Goal: Task Accomplishment & Management: Complete application form

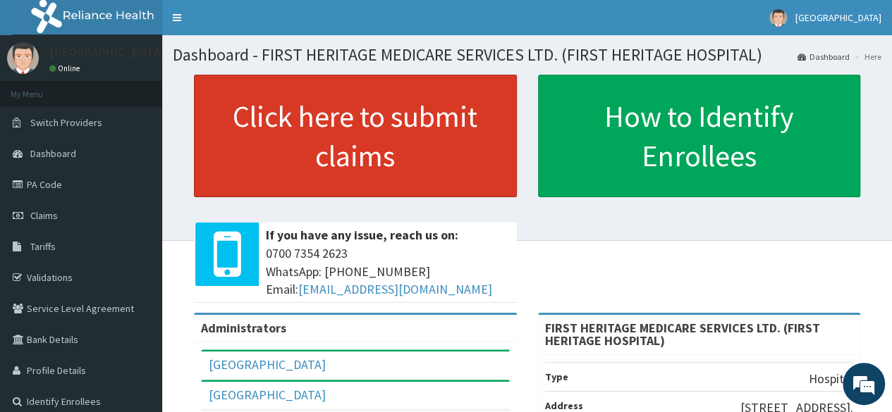
click at [336, 136] on link "Click here to submit claims" at bounding box center [355, 136] width 323 height 123
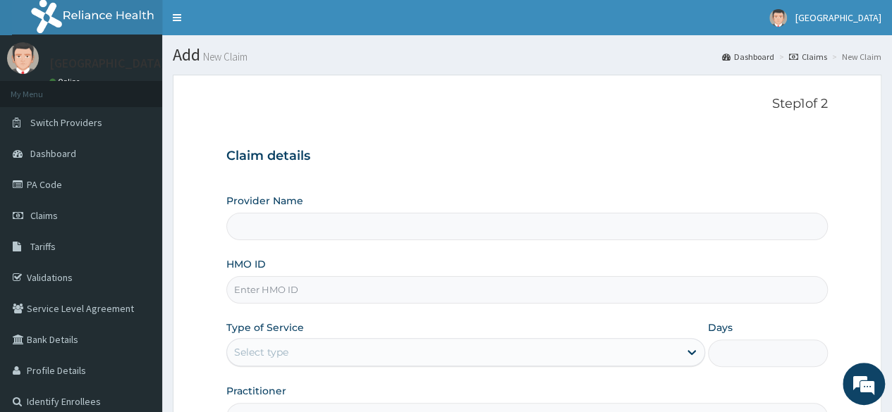
type input "FIRST HERITAGE MEDICARE SERVICES LTD. (FIRST HERITAGE HOSPITAL)"
click at [318, 292] on input "HMO ID" at bounding box center [526, 289] width 601 height 27
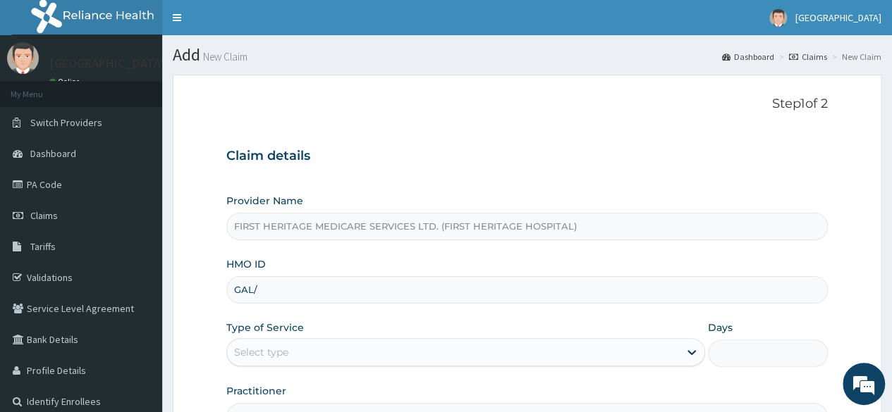
type input "GAL/10302/A"
click at [369, 345] on div "Select type" at bounding box center [453, 352] width 452 height 23
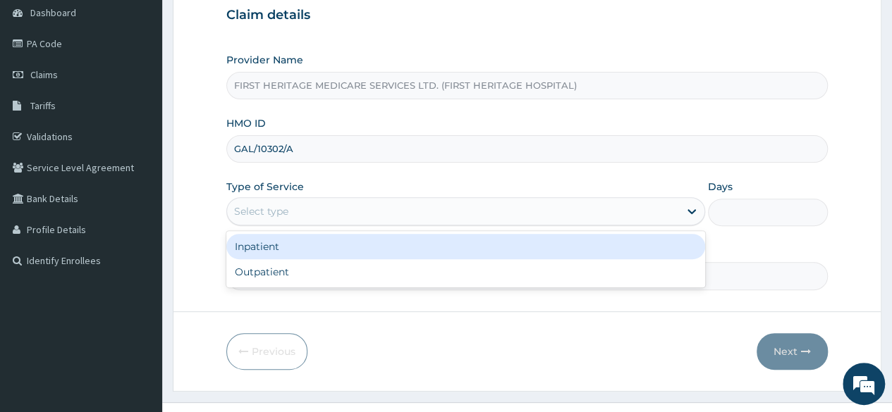
scroll to position [164, 0]
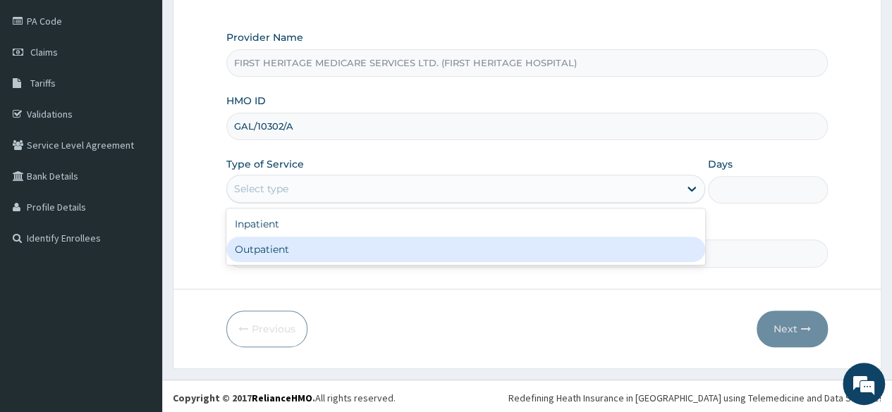
click at [417, 257] on div "Outpatient" at bounding box center [465, 249] width 479 height 25
type input "1"
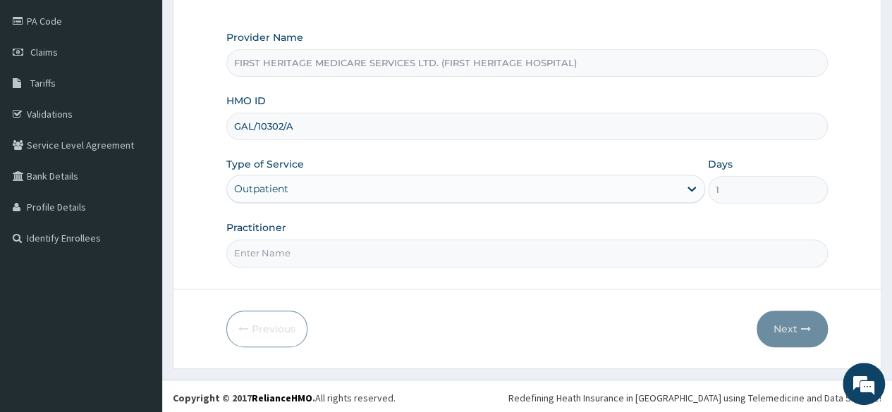
click at [416, 270] on form "Step 1 of 2 Claim details Provider Name FIRST HERITAGE MEDICARE SERVICES LTD. (…" at bounding box center [527, 140] width 709 height 458
click at [420, 255] on input "Practitioner" at bounding box center [526, 253] width 601 height 27
type input "DR KEKU"
click at [781, 324] on button "Next" at bounding box center [792, 329] width 71 height 37
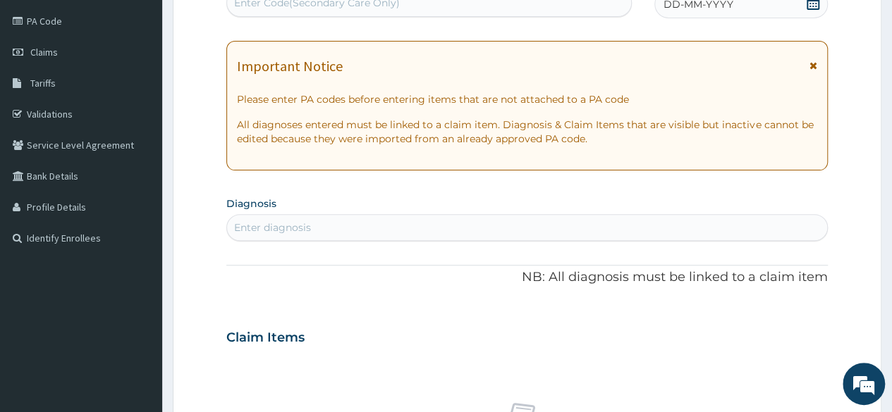
click at [812, 1] on icon at bounding box center [813, 3] width 14 height 14
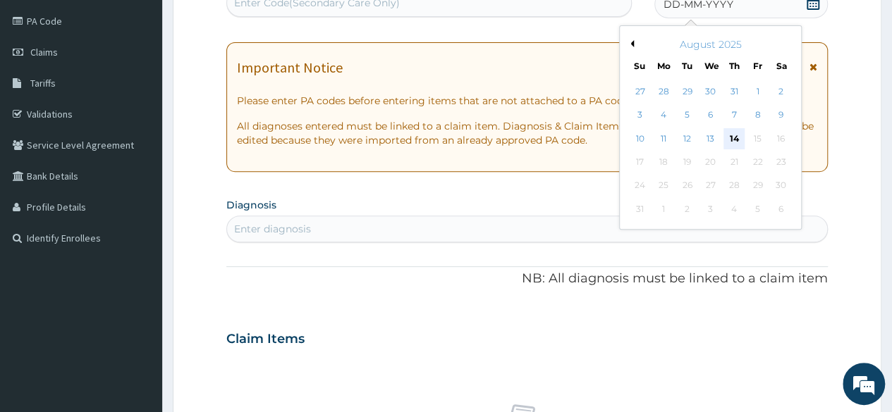
click at [732, 134] on div "14" at bounding box center [733, 138] width 21 height 21
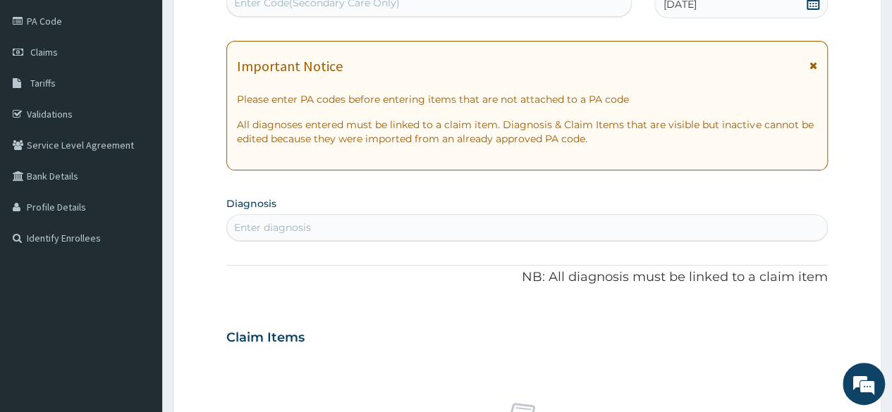
click at [250, 221] on div "Enter diagnosis" at bounding box center [272, 228] width 77 height 14
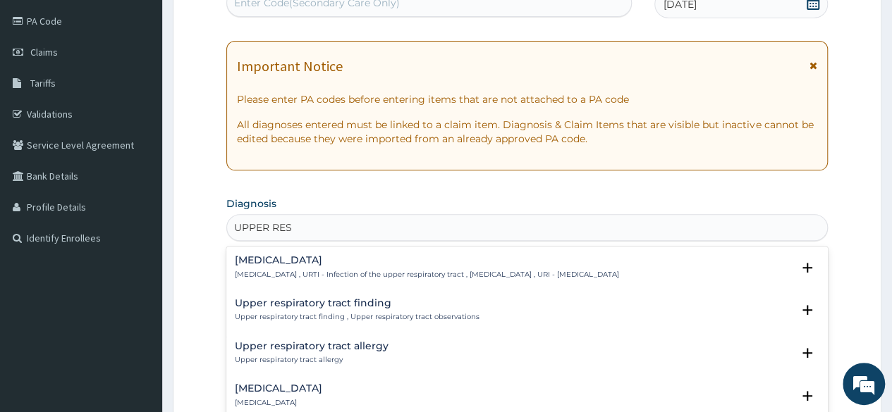
type input "UPPER RESP"
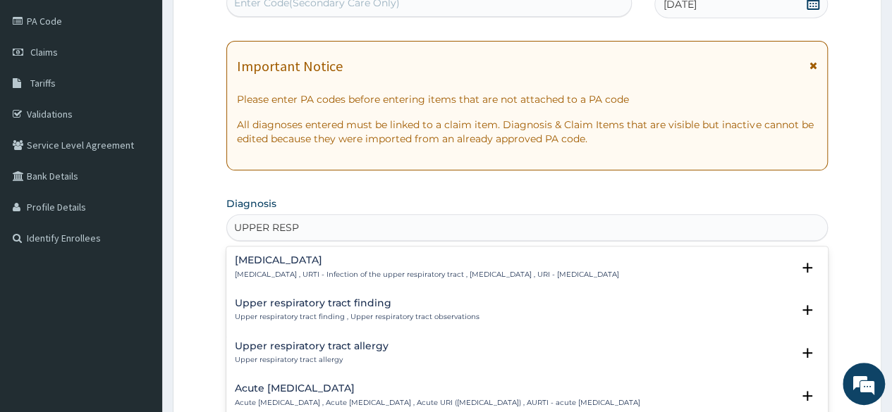
click at [323, 386] on h4 "Acute upper respiratory infection" at bounding box center [437, 389] width 405 height 11
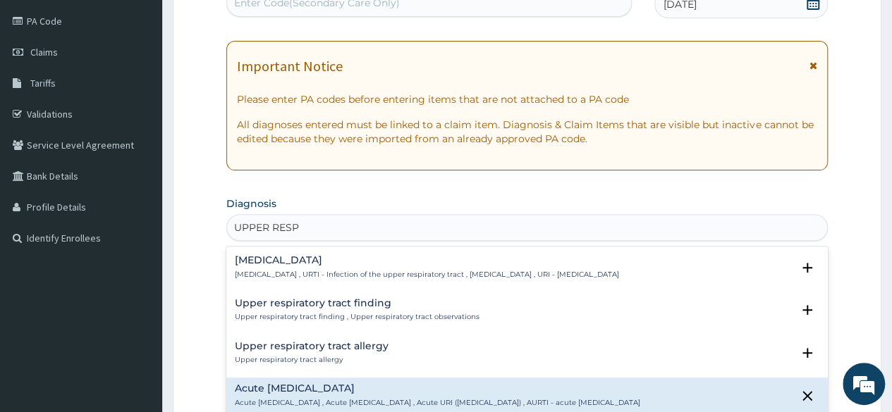
scroll to position [141, 0]
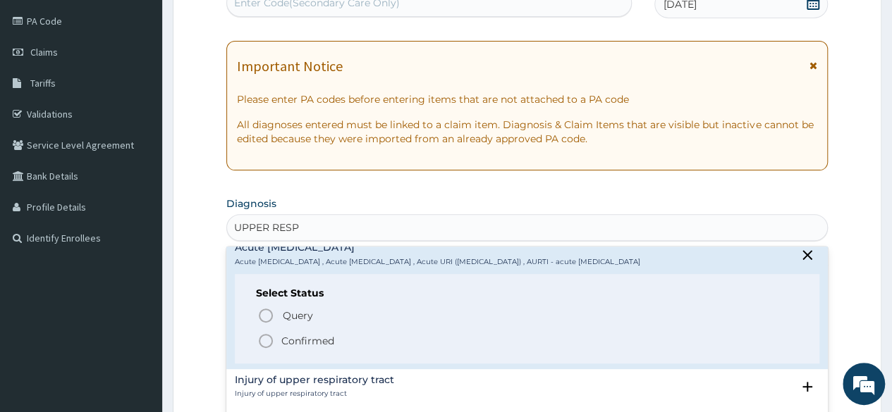
click at [295, 348] on p "Confirmed" at bounding box center [307, 341] width 53 height 14
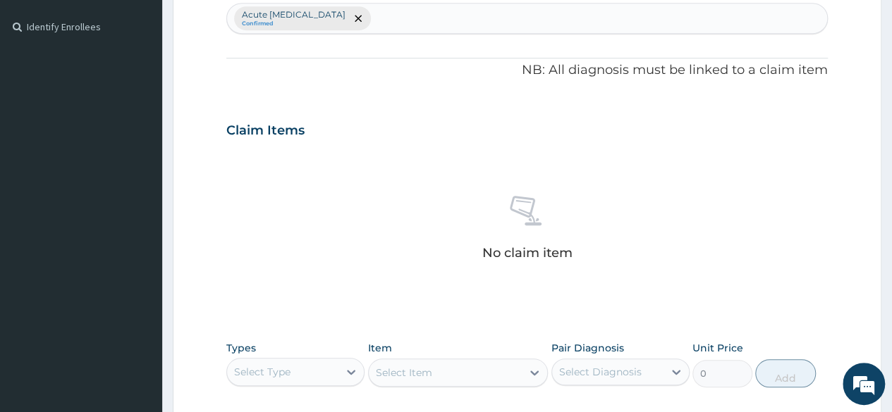
scroll to position [446, 0]
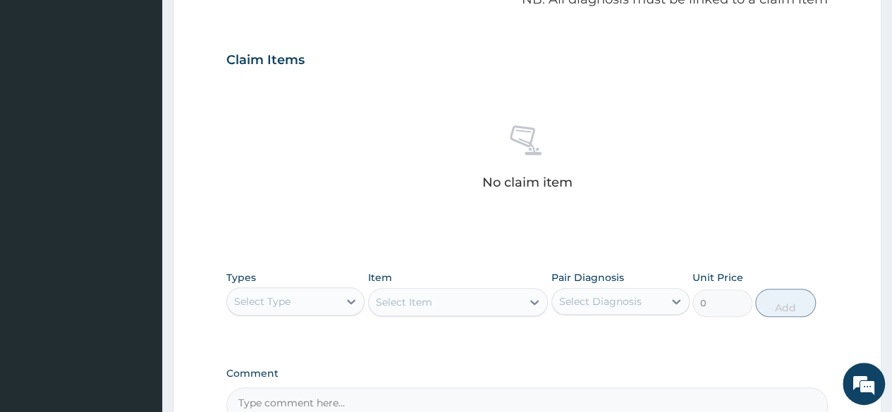
click at [299, 303] on div "Select Type" at bounding box center [282, 301] width 111 height 23
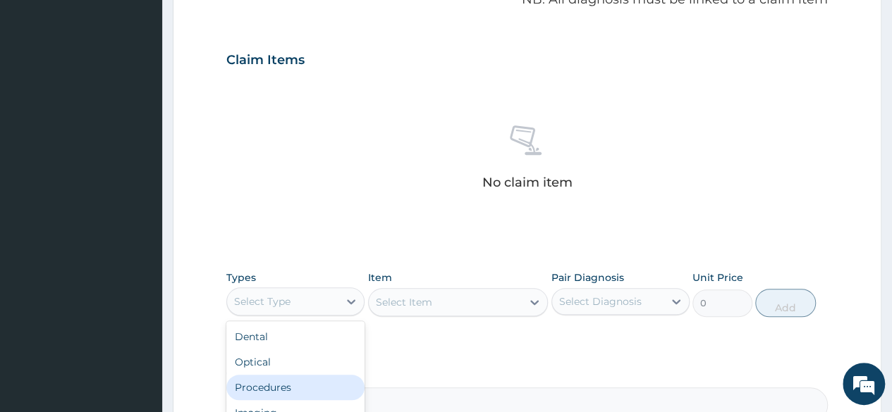
click at [307, 384] on div "Procedures" at bounding box center [295, 387] width 138 height 25
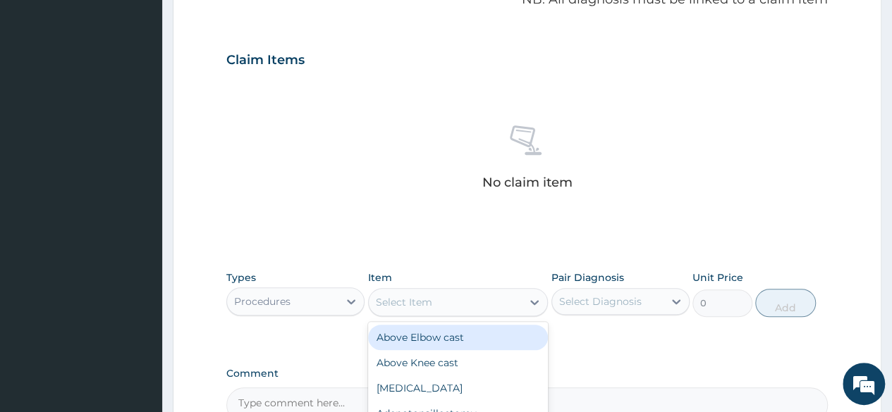
click at [426, 304] on div "Select Item" at bounding box center [404, 302] width 56 height 14
type input "V"
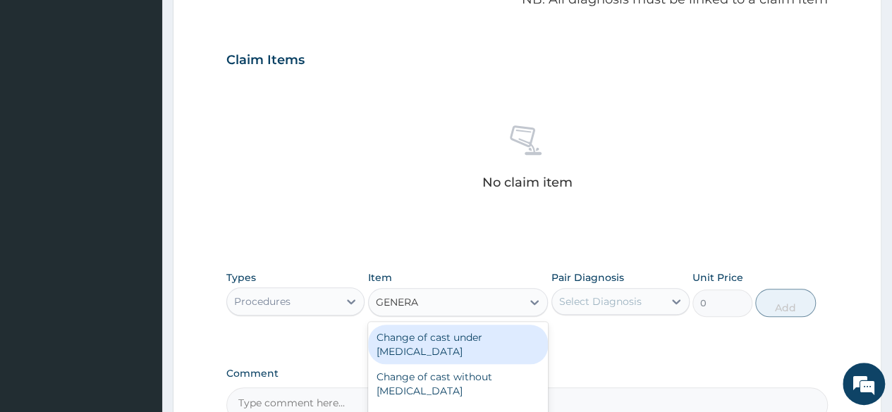
type input "GENERAL"
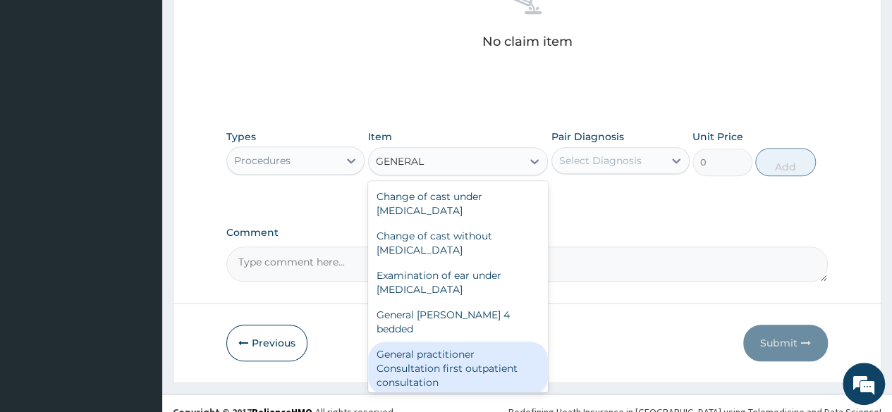
click at [436, 349] on div "General practitioner Consultation first outpatient consultation" at bounding box center [458, 369] width 180 height 54
type input "3547.5"
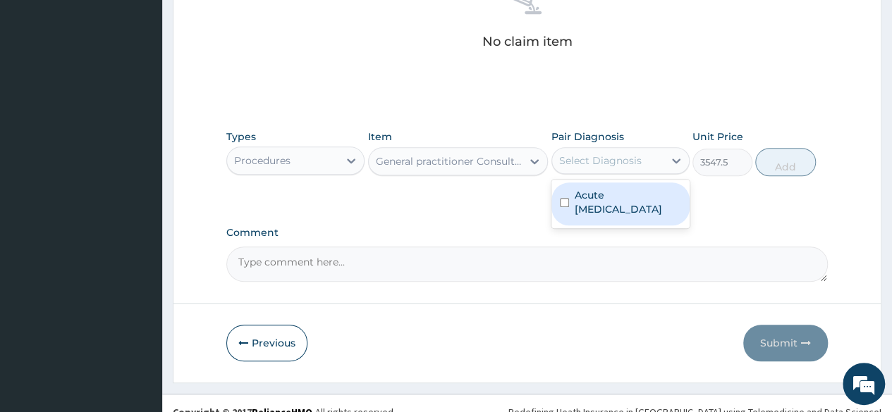
click at [601, 160] on div "Select Diagnosis" at bounding box center [600, 161] width 82 height 14
click at [606, 204] on label "Acute upper respiratory infection" at bounding box center [628, 202] width 106 height 28
checkbox input "true"
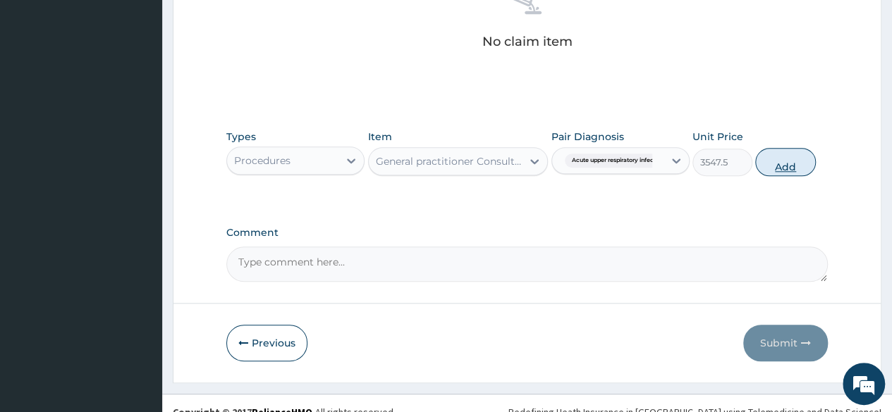
click at [782, 161] on button "Add" at bounding box center [785, 162] width 60 height 28
type input "0"
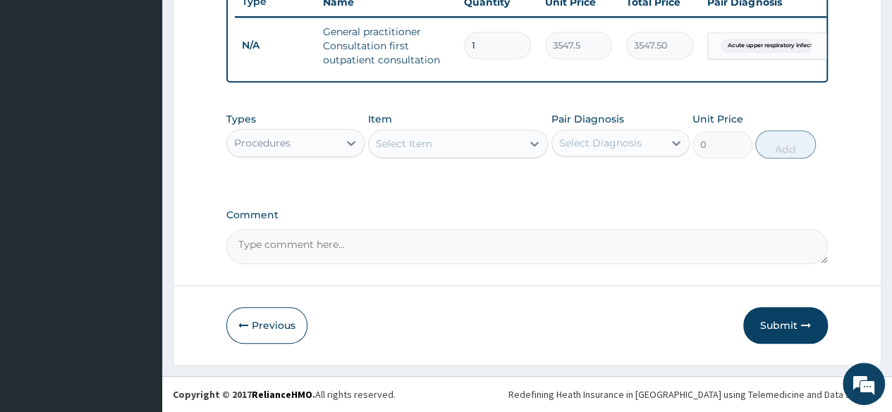
click at [321, 150] on div "Procedures" at bounding box center [282, 143] width 111 height 23
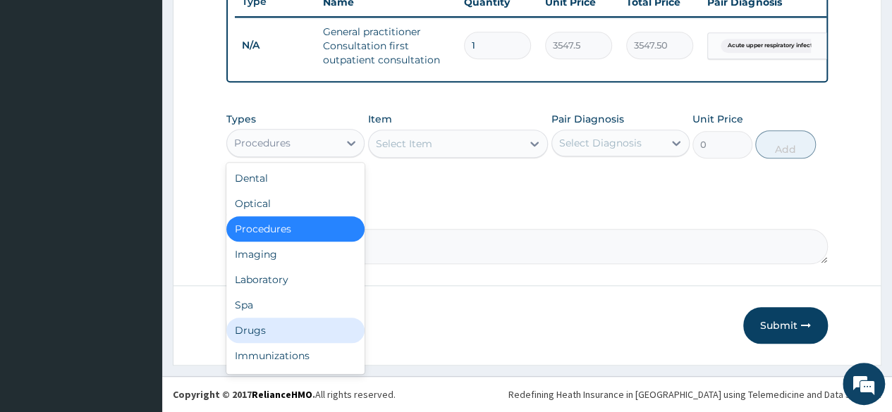
click at [305, 321] on div "Drugs" at bounding box center [295, 330] width 138 height 25
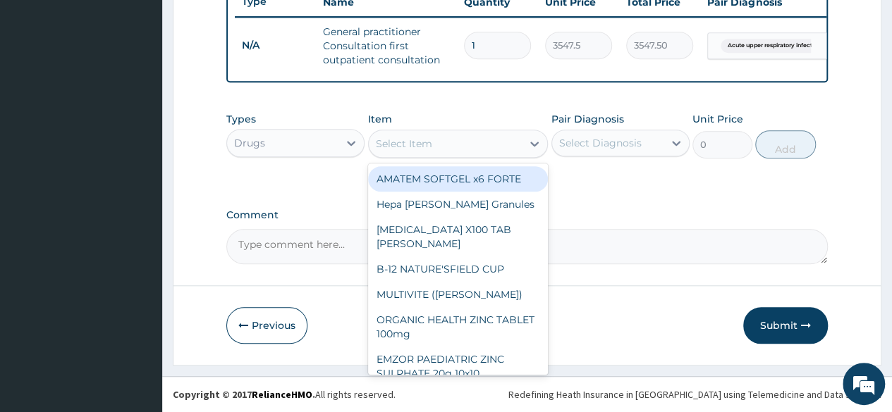
click at [430, 145] on div "Select Item" at bounding box center [404, 144] width 56 height 14
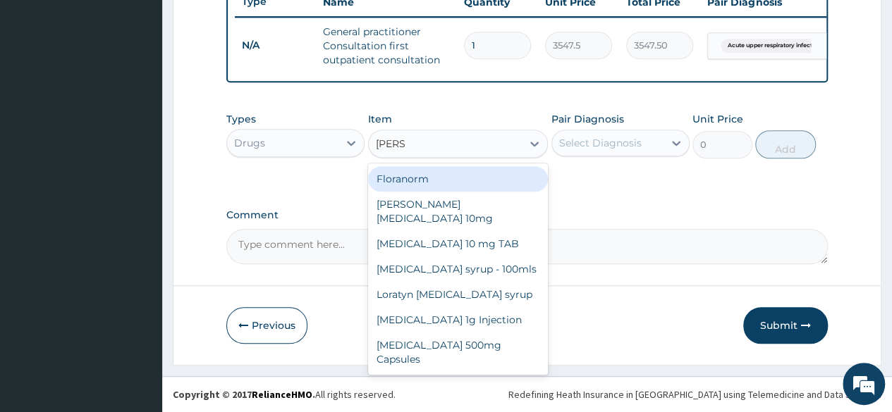
type input "LORAT"
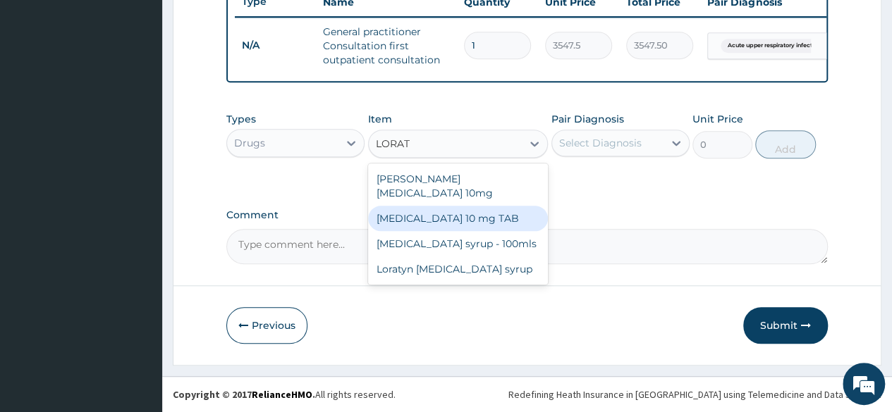
click at [447, 206] on div "LORATADINE 10 mg TAB" at bounding box center [458, 218] width 180 height 25
type input "59.125"
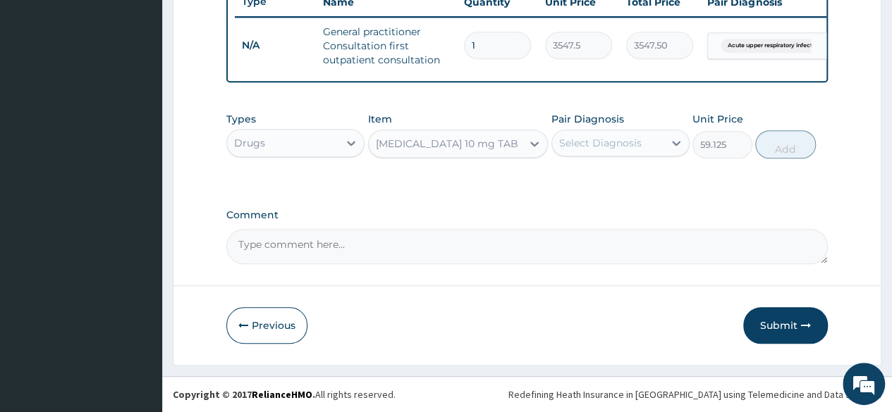
click at [599, 148] on div "Select Diagnosis" at bounding box center [600, 143] width 82 height 14
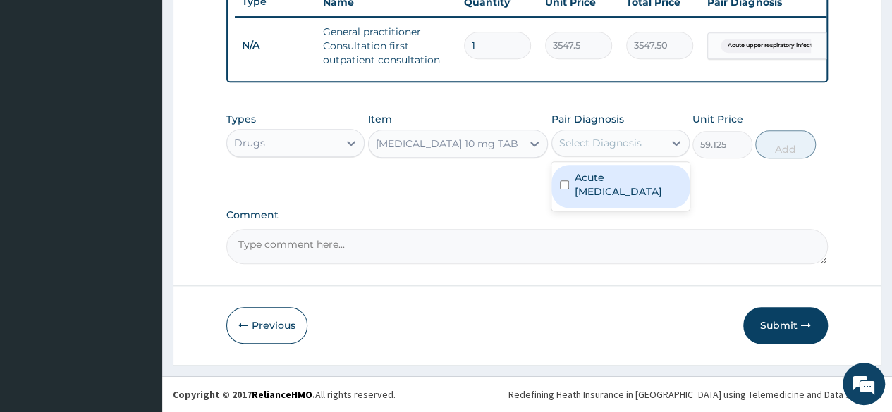
click at [609, 185] on label "Acute upper respiratory infection" at bounding box center [628, 185] width 106 height 28
checkbox input "true"
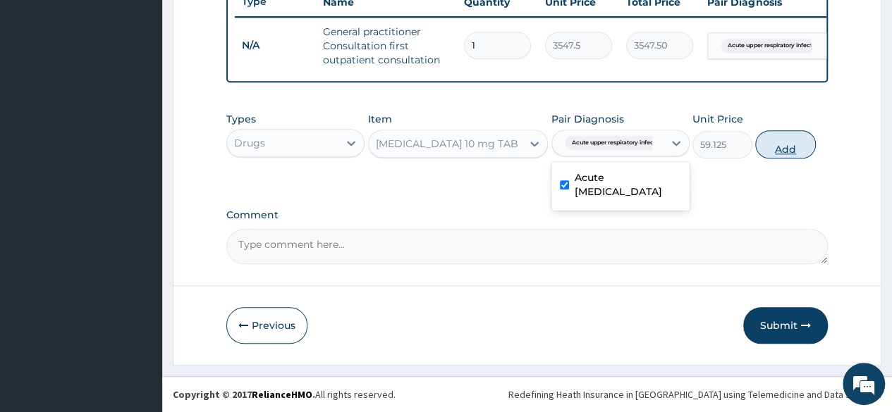
click at [791, 148] on button "Add" at bounding box center [785, 144] width 60 height 28
type input "0"
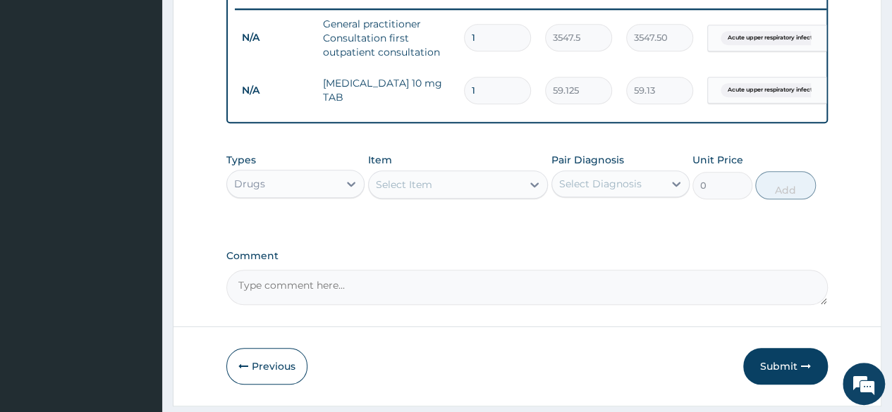
type input "10"
type input "591.25"
type input "10"
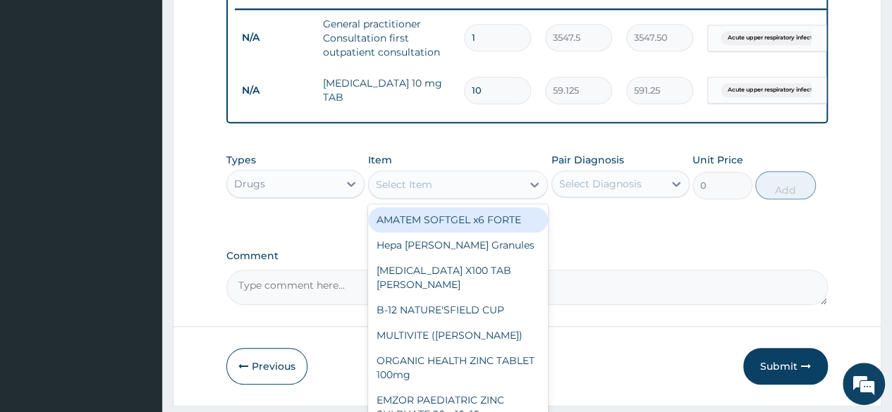
click at [427, 192] on div "Select Item" at bounding box center [404, 185] width 56 height 14
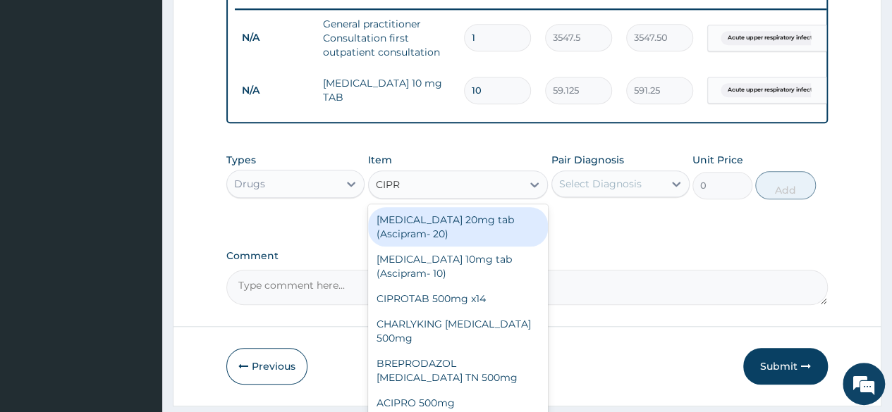
type input "CIPRO"
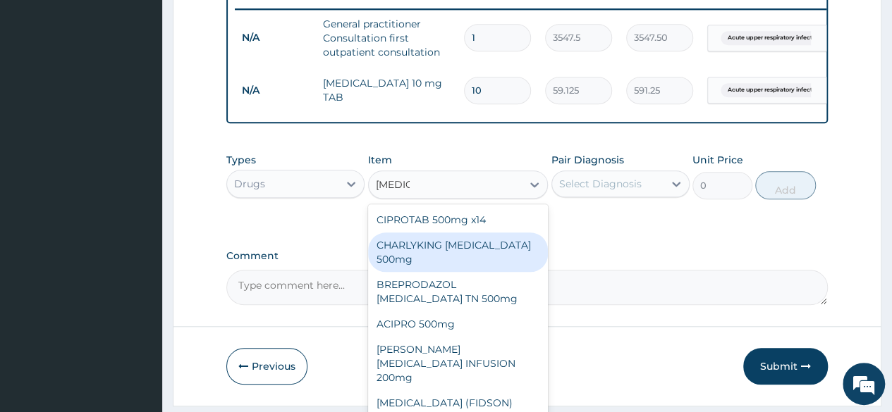
click at [430, 264] on div "CHARLYKING CIPROFLOXACIN 500mg" at bounding box center [458, 252] width 180 height 39
type input "177.375"
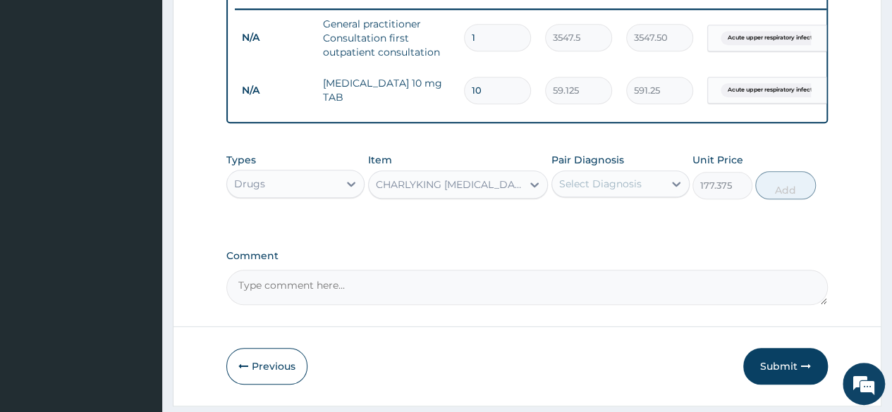
click at [602, 191] on div "Select Diagnosis" at bounding box center [600, 184] width 82 height 14
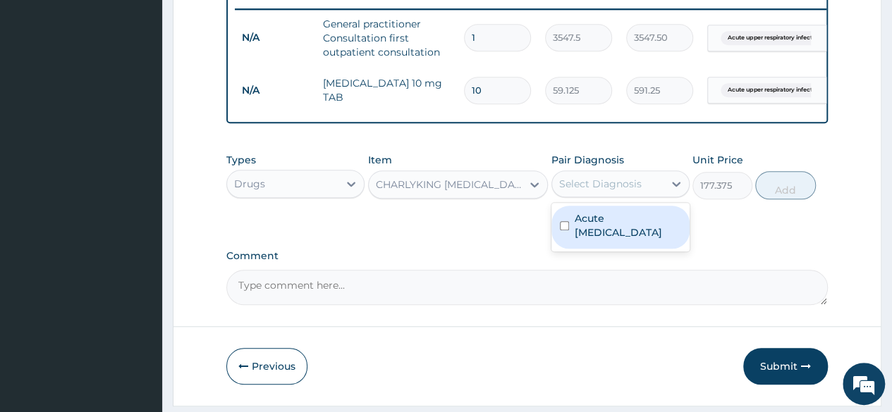
click at [601, 228] on label "Acute upper respiratory infection" at bounding box center [628, 226] width 106 height 28
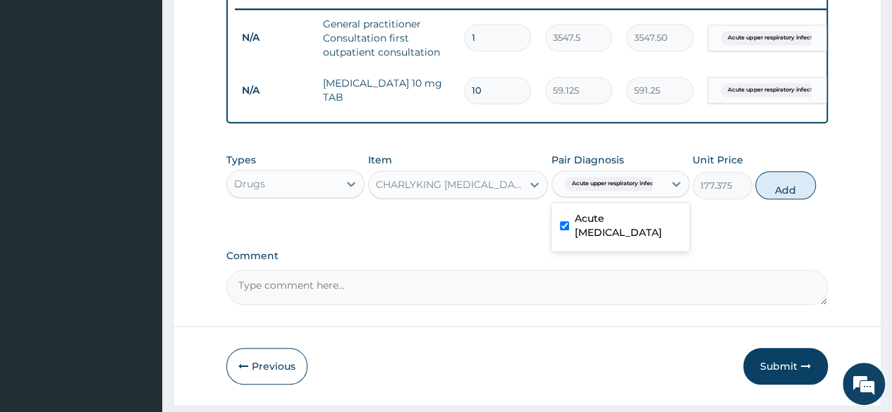
checkbox input "true"
click at [785, 192] on button "Add" at bounding box center [785, 185] width 60 height 28
type input "0"
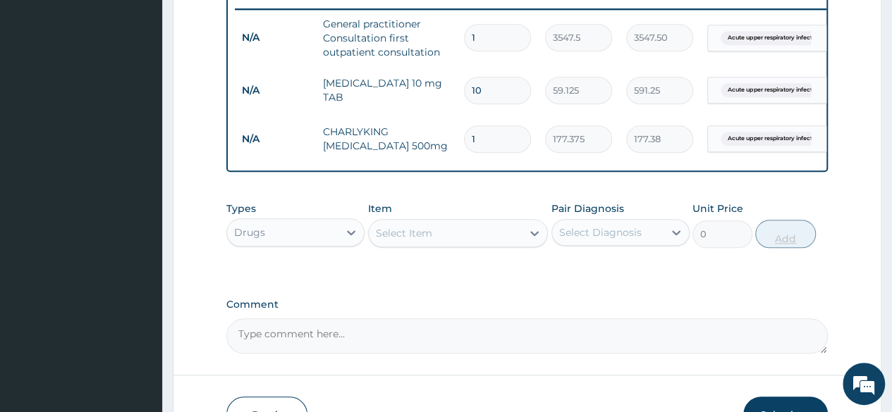
type input "10"
type input "1773.75"
type input "10"
click at [395, 240] on div "Select Item" at bounding box center [404, 233] width 56 height 14
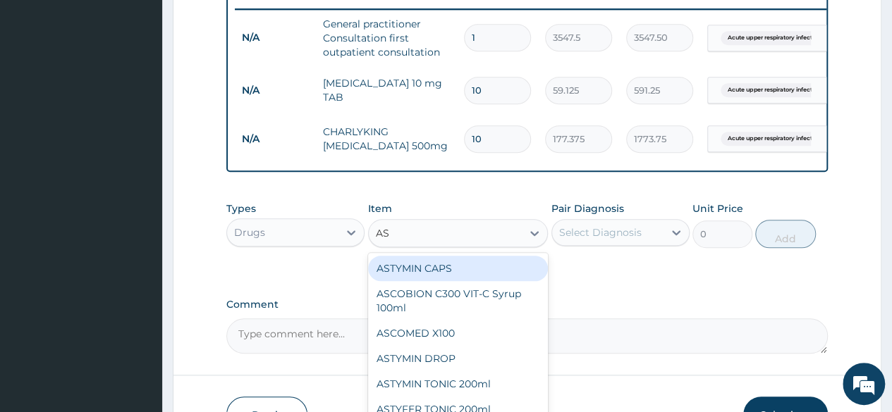
type input "ASC"
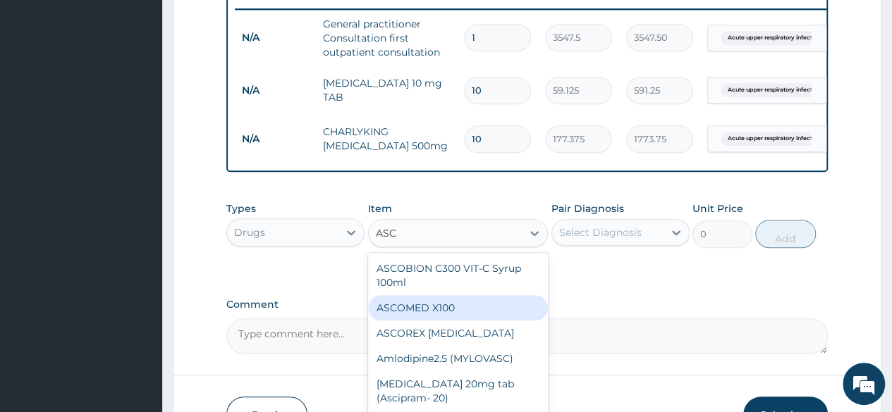
click at [438, 312] on div "ASCOMED X100" at bounding box center [458, 307] width 180 height 25
type input "23.65"
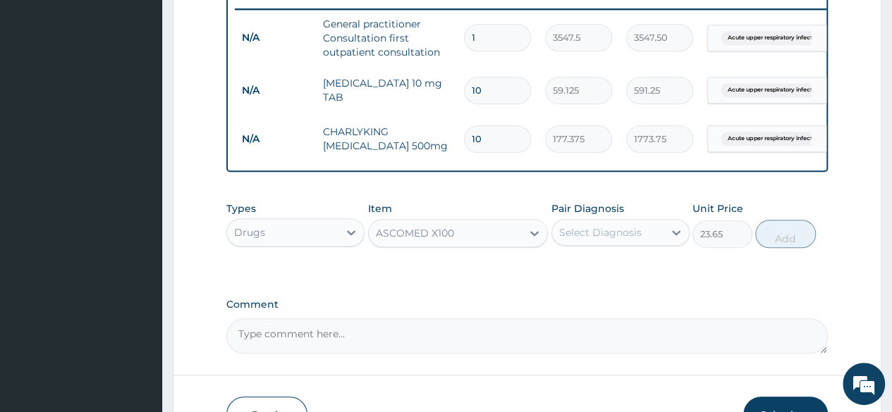
click at [599, 240] on div "Select Diagnosis" at bounding box center [600, 233] width 82 height 14
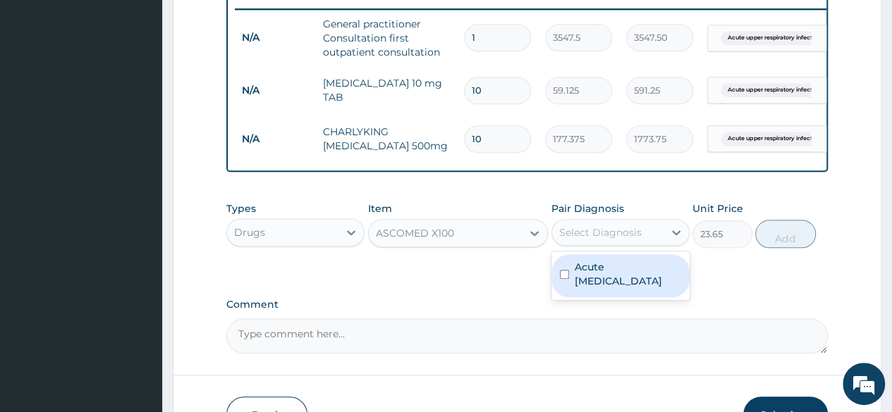
click at [599, 283] on label "Acute upper respiratory infection" at bounding box center [628, 274] width 106 height 28
checkbox input "true"
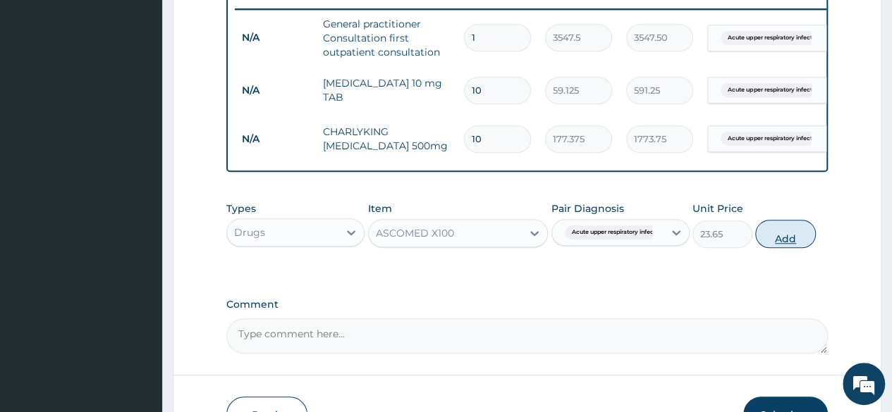
click at [783, 248] on button "Add" at bounding box center [785, 234] width 60 height 28
type input "0"
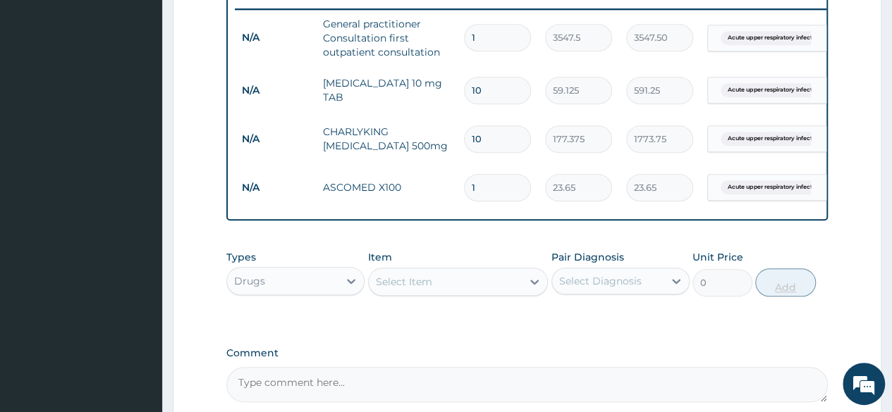
type input "0.00"
type input "2"
type input "47.30"
type input "21"
type input "496.65"
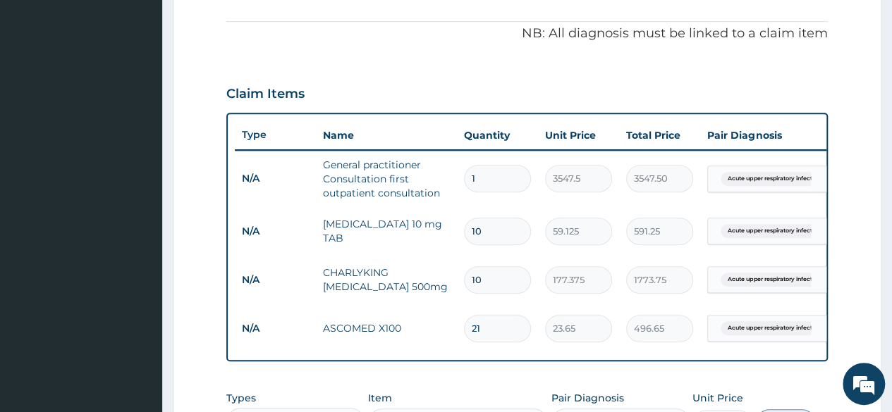
scroll to position [341, 0]
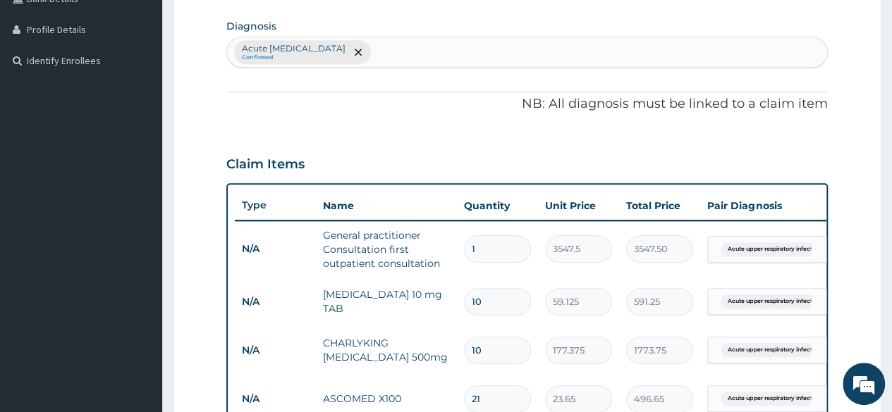
type input "21"
click at [441, 55] on div "Acute upper respiratory infection Confirmed" at bounding box center [527, 52] width 600 height 30
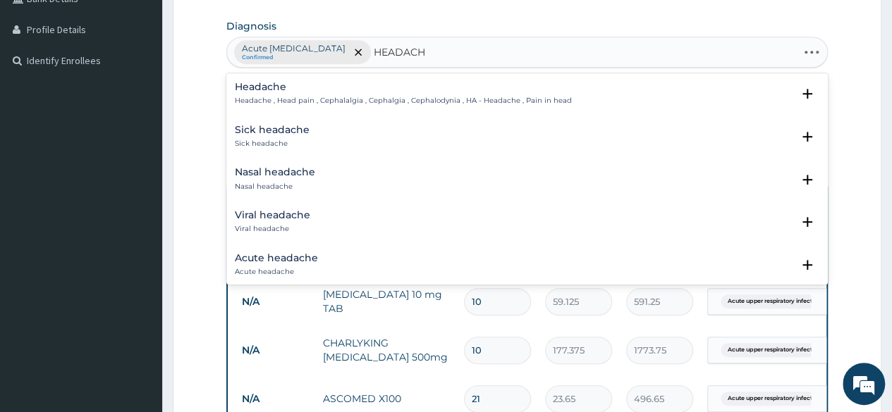
type input "HEADACHE"
click at [259, 90] on h4 "Headache" at bounding box center [403, 87] width 337 height 11
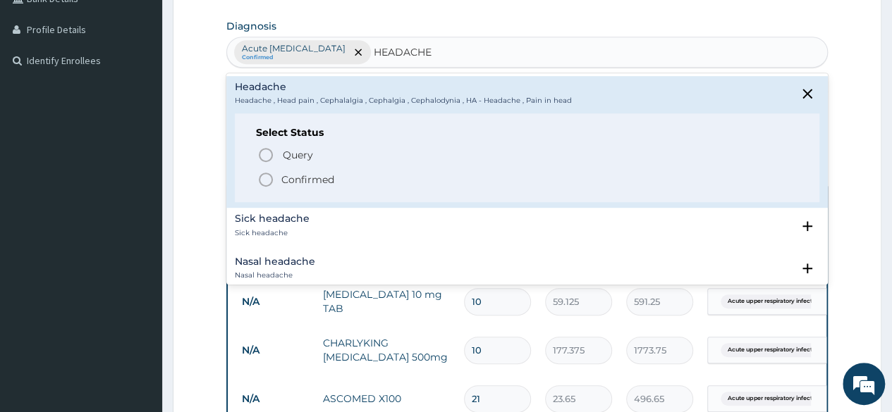
click at [295, 177] on p "Confirmed" at bounding box center [307, 180] width 53 height 14
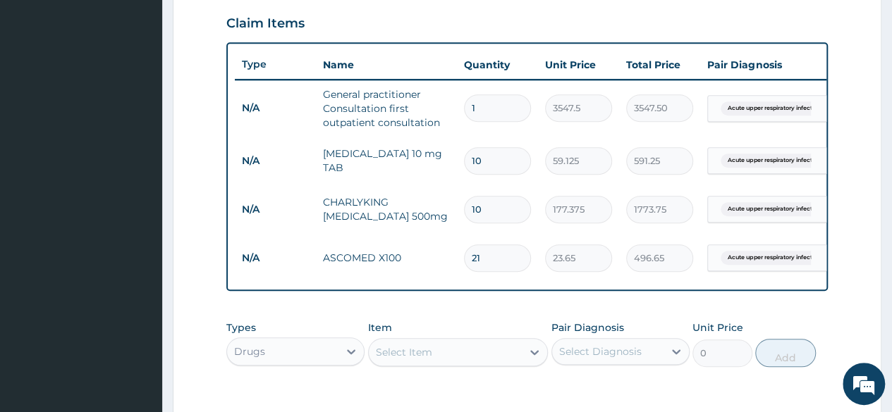
scroll to position [553, 0]
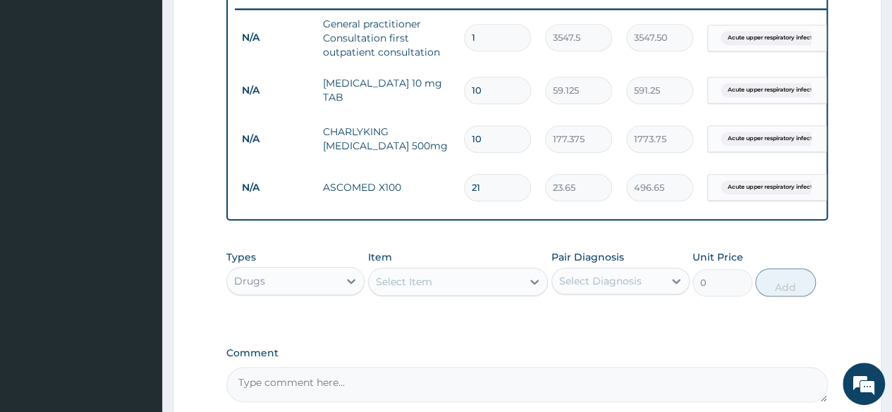
click at [761, 40] on span "Acute upper respiratory infect..." at bounding box center [772, 38] width 102 height 14
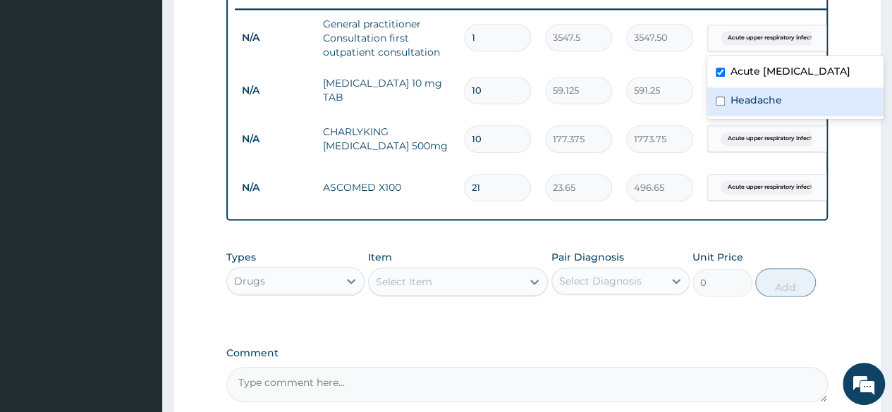
click at [746, 107] on label "Headache" at bounding box center [755, 100] width 51 height 14
checkbox input "true"
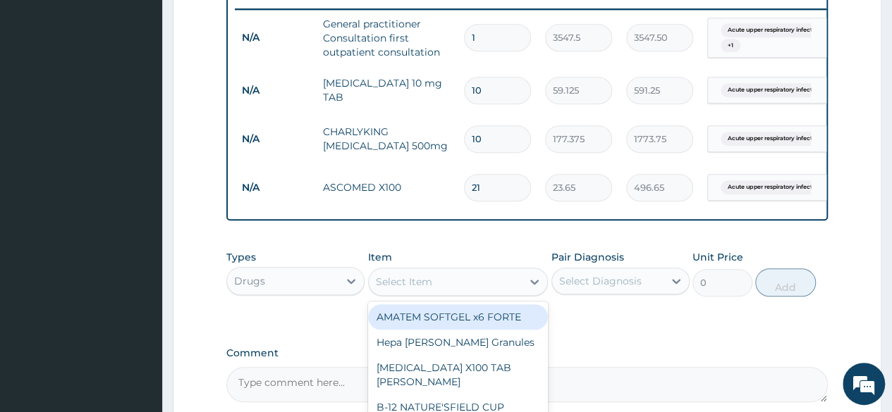
click at [405, 289] on div "Select Item" at bounding box center [404, 282] width 56 height 14
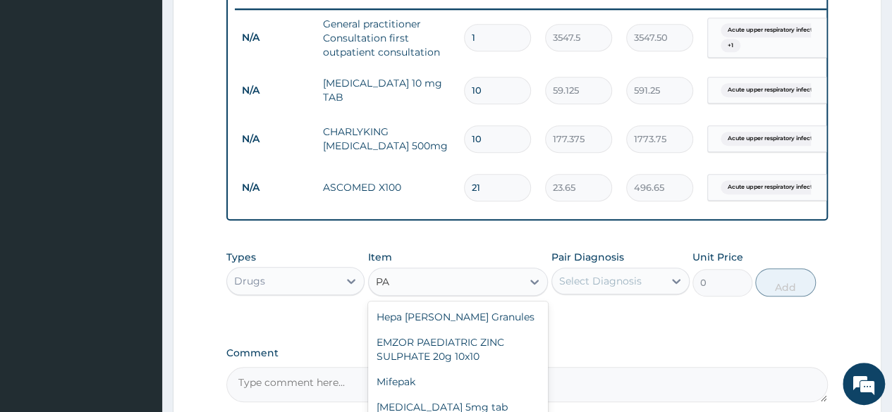
type input "P"
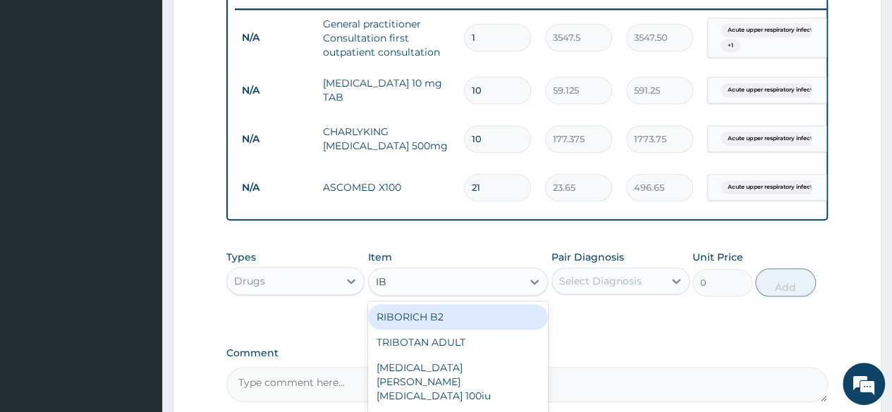
type input "IBU"
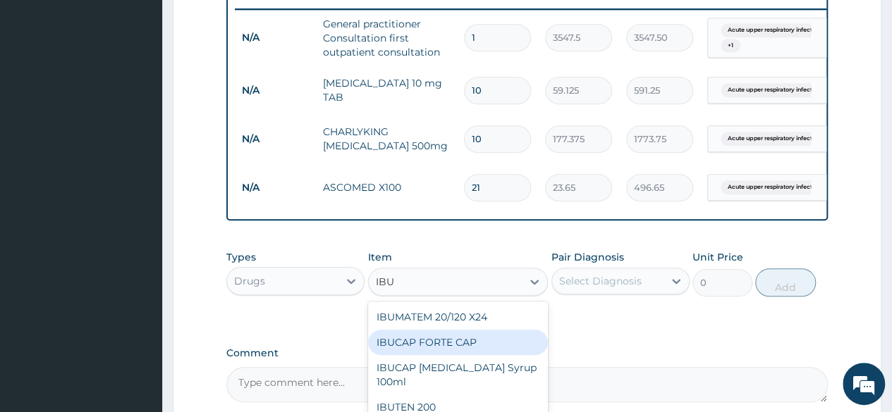
click at [437, 350] on div "IBUCAP FORTE CAP" at bounding box center [458, 342] width 180 height 25
type input "59.125"
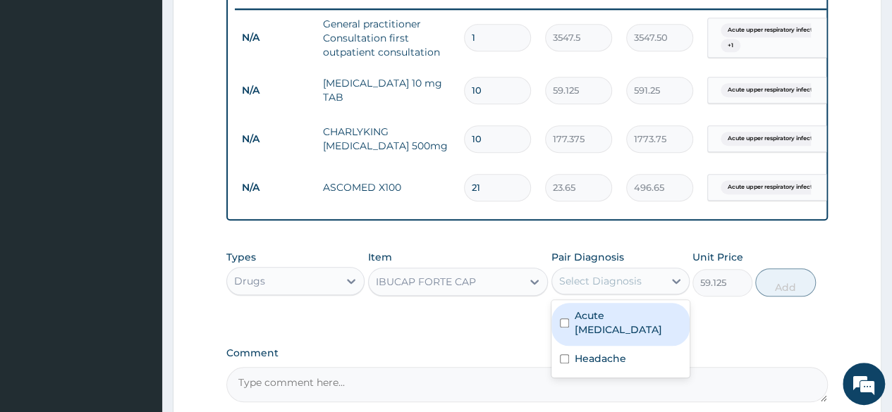
click at [591, 284] on div "Select Diagnosis" at bounding box center [600, 281] width 82 height 14
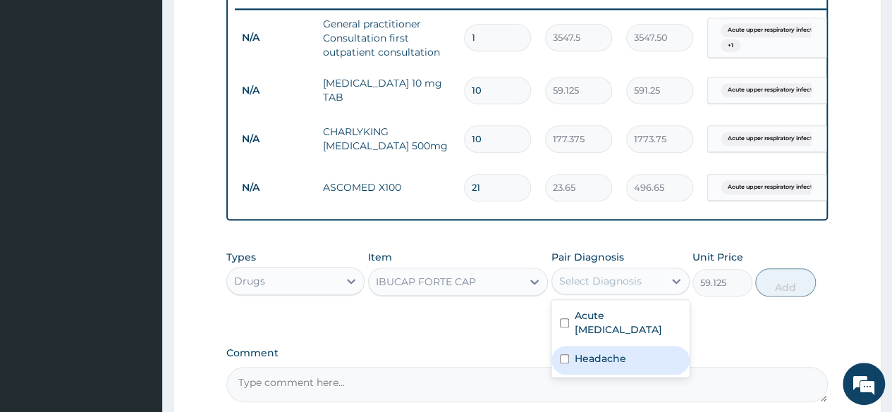
click at [600, 363] on label "Headache" at bounding box center [600, 359] width 51 height 14
checkbox input "true"
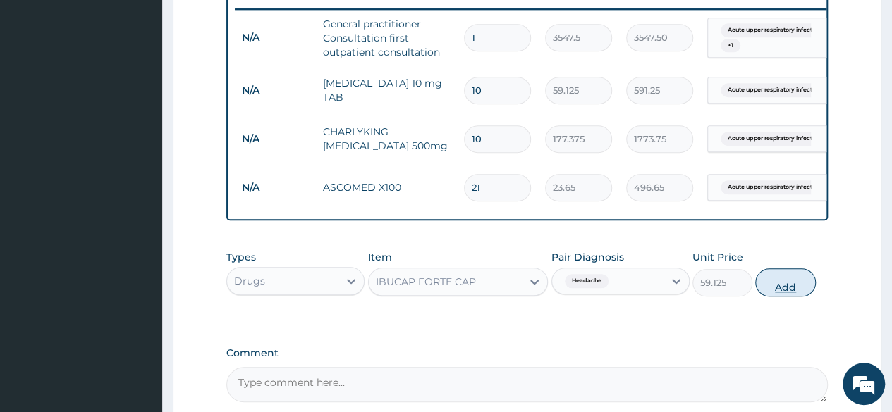
click at [785, 295] on button "Add" at bounding box center [785, 283] width 60 height 28
type input "0"
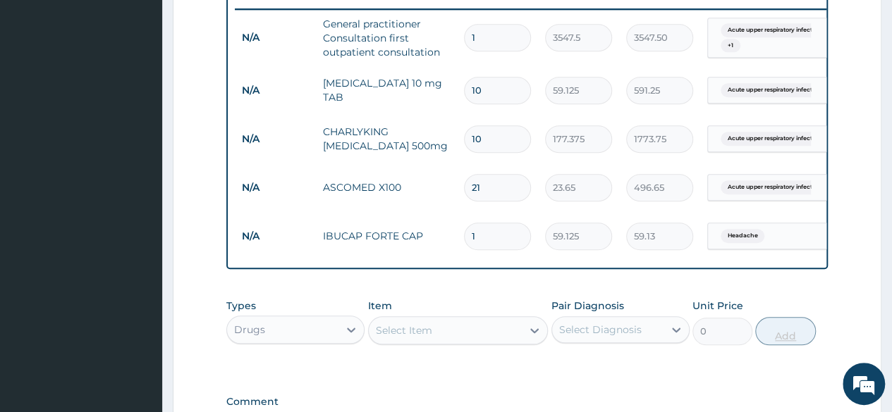
type input "18"
type input "1064.25"
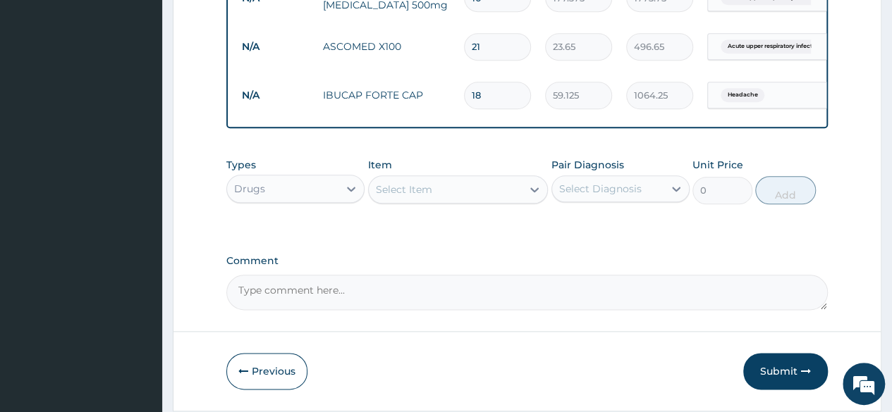
scroll to position [749, 0]
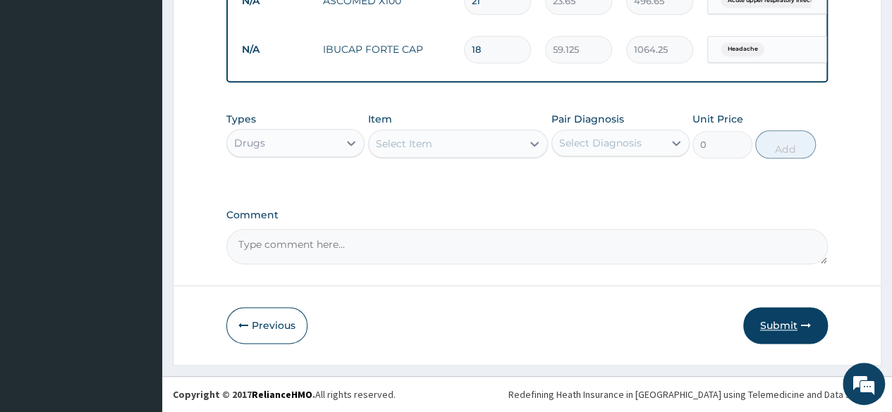
type input "18"
click at [773, 327] on button "Submit" at bounding box center [785, 325] width 85 height 37
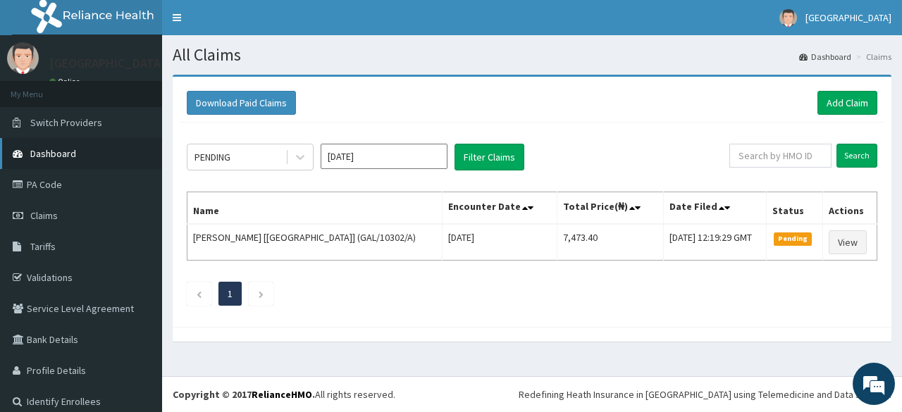
click at [49, 153] on span "Dashboard" at bounding box center [53, 153] width 46 height 13
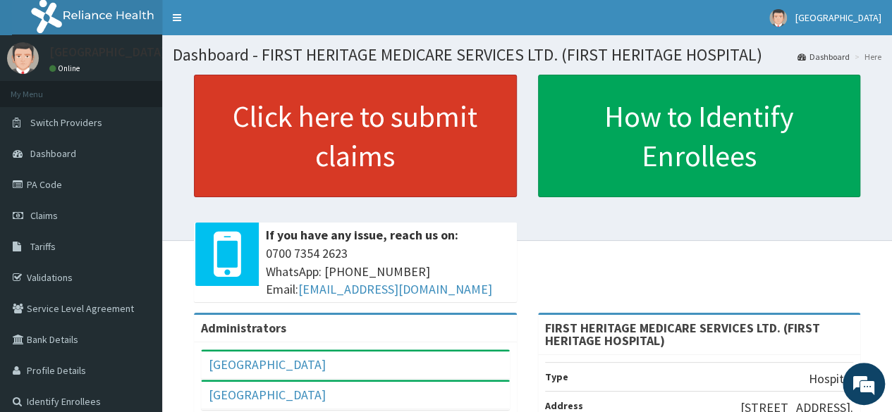
click at [344, 110] on link "Click here to submit claims" at bounding box center [355, 136] width 323 height 123
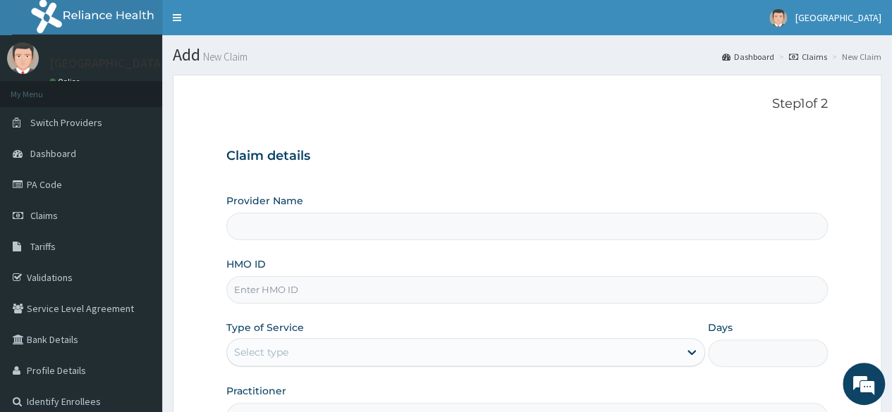
type input "FIRST HERITAGE MEDICARE SERVICES LTD. (FIRST HERITAGE HOSPITAL)"
click at [275, 288] on input "HMO ID" at bounding box center [526, 289] width 601 height 27
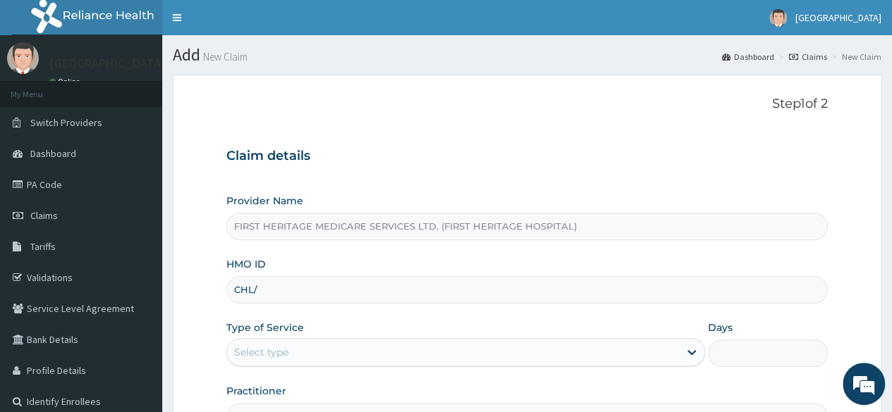
type input "CHL/11170/D"
click at [340, 348] on div "Select type" at bounding box center [453, 352] width 452 height 23
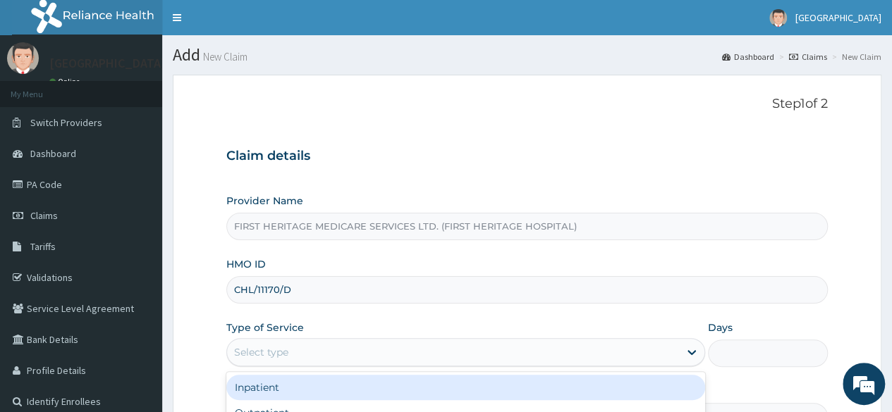
scroll to position [164, 0]
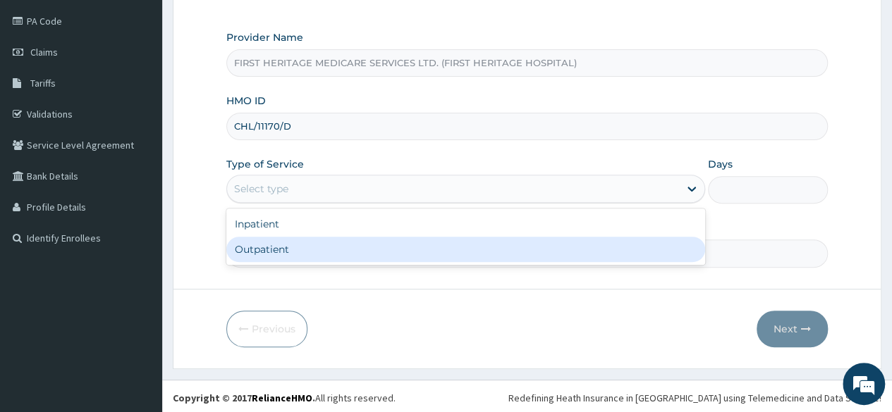
click at [355, 252] on div "Outpatient" at bounding box center [465, 249] width 479 height 25
type input "1"
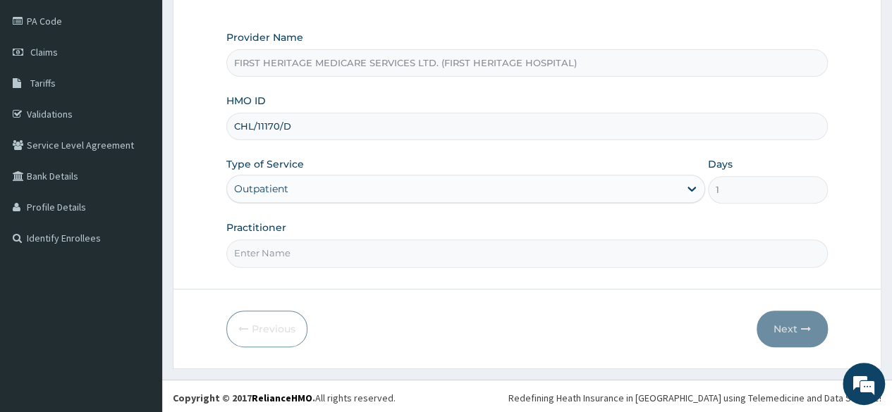
click at [358, 252] on input "Practitioner" at bounding box center [526, 253] width 601 height 27
type input "DR KEKU"
click at [783, 324] on button "Next" at bounding box center [792, 329] width 71 height 37
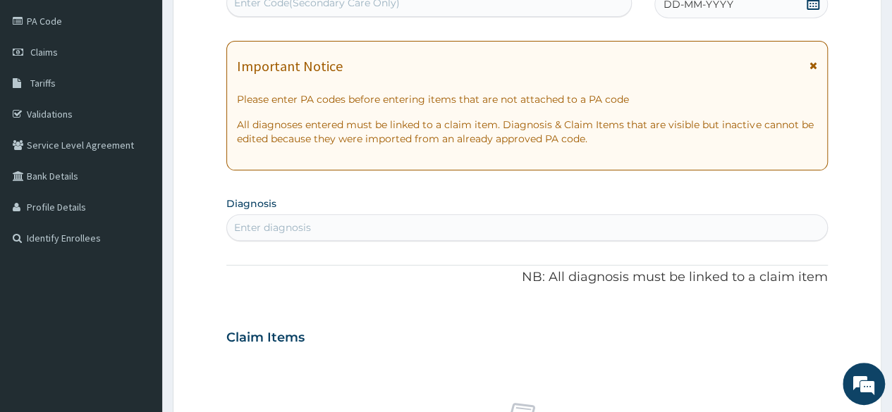
click at [814, 5] on icon at bounding box center [813, 3] width 14 height 14
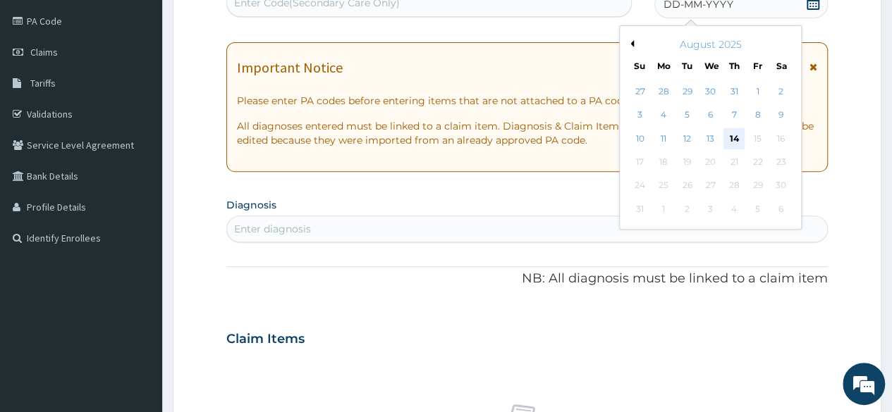
click at [726, 140] on div "14" at bounding box center [733, 138] width 21 height 21
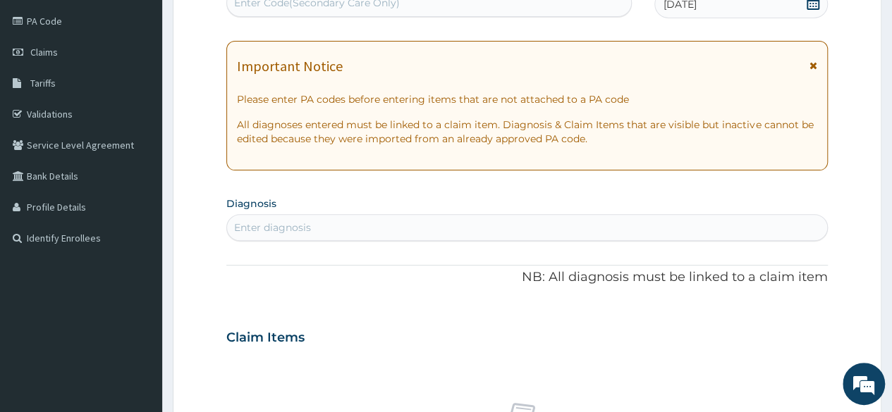
click at [265, 223] on div "Enter diagnosis" at bounding box center [272, 228] width 77 height 14
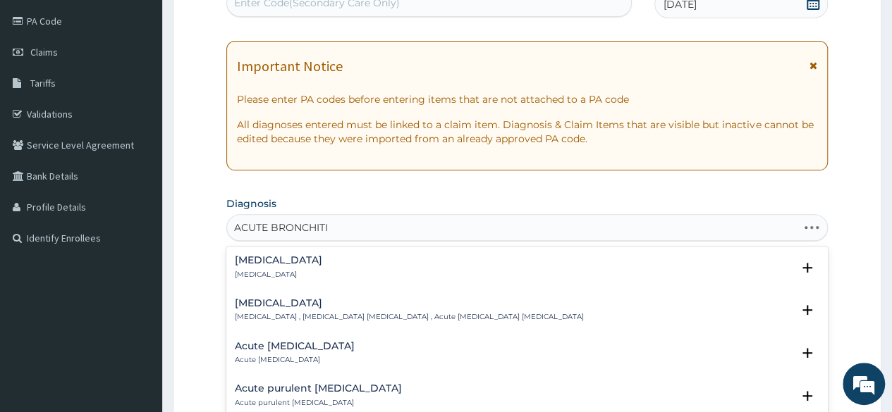
type input "ACUTE BRONCHITIS"
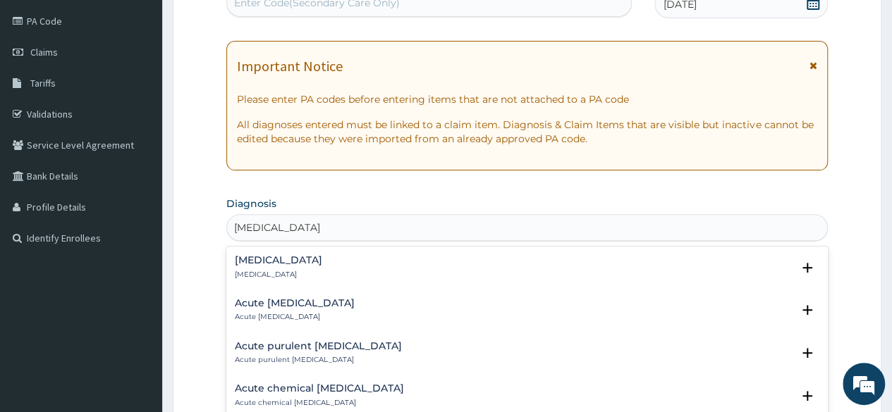
click at [296, 266] on div "Acute bronchitis Acute bronchitis" at bounding box center [278, 267] width 87 height 25
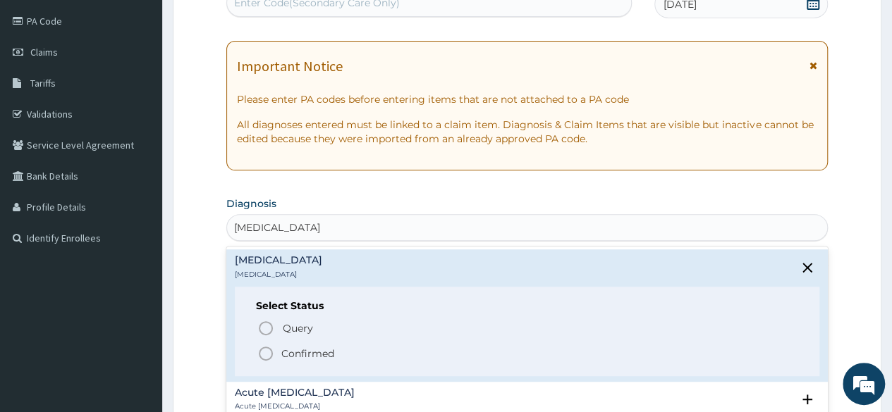
click at [307, 350] on p "Confirmed" at bounding box center [307, 354] width 53 height 14
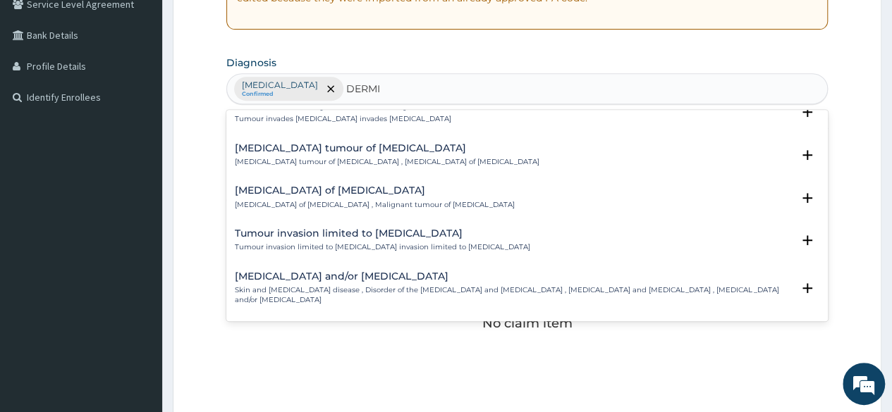
scroll to position [0, 0]
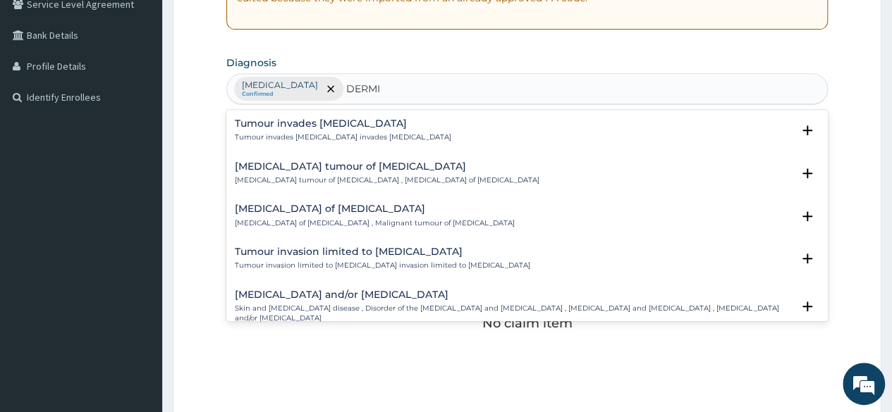
type input "DERM"
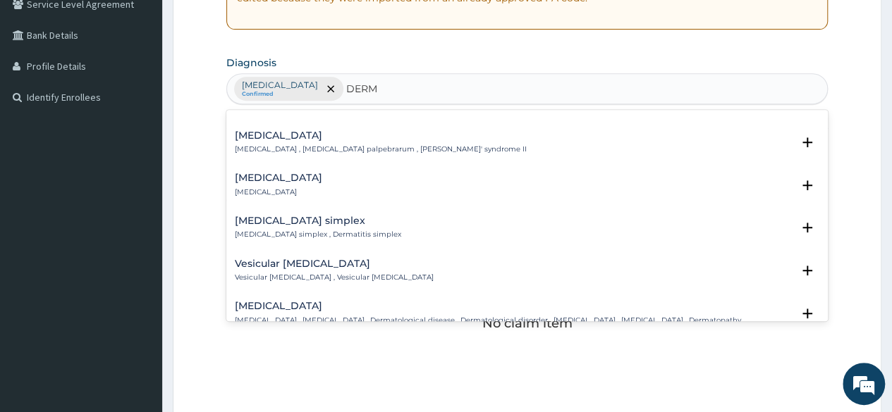
scroll to position [1340, 0]
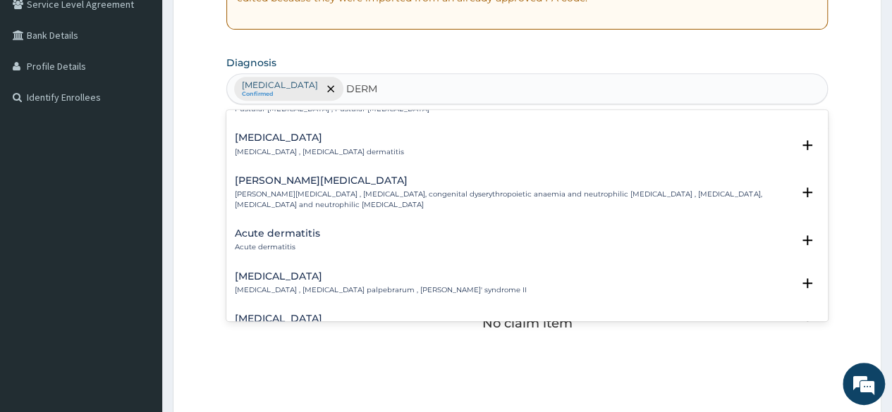
click at [281, 229] on div "Acute dermatitis Acute dermatitis" at bounding box center [277, 240] width 85 height 25
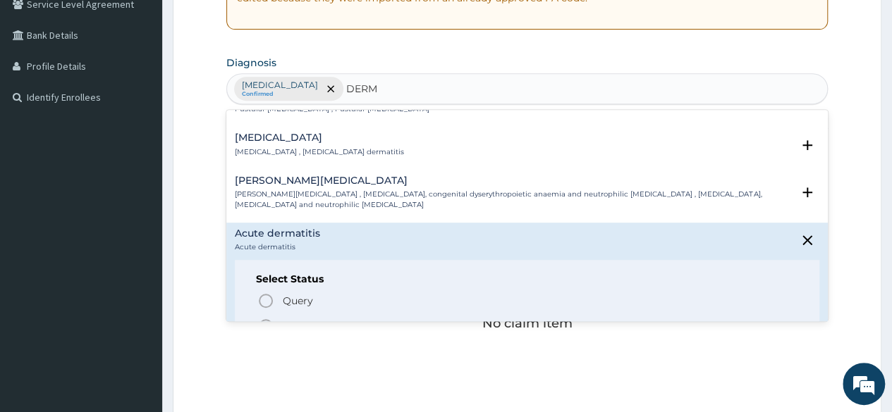
click at [303, 319] on p "Confirmed" at bounding box center [307, 326] width 53 height 14
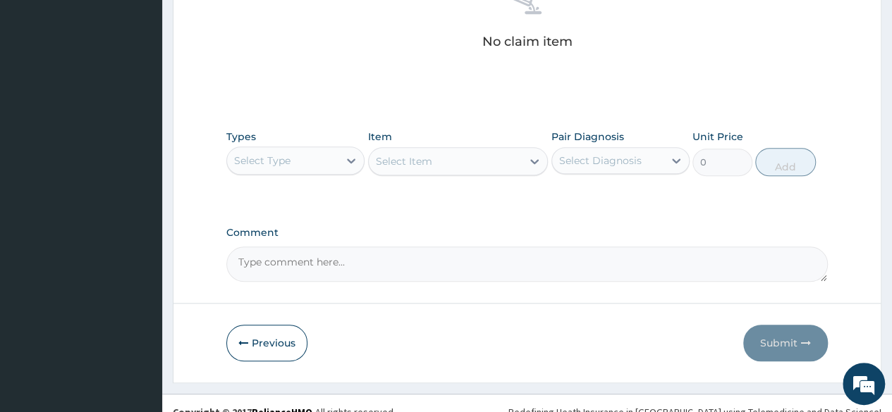
scroll to position [601, 0]
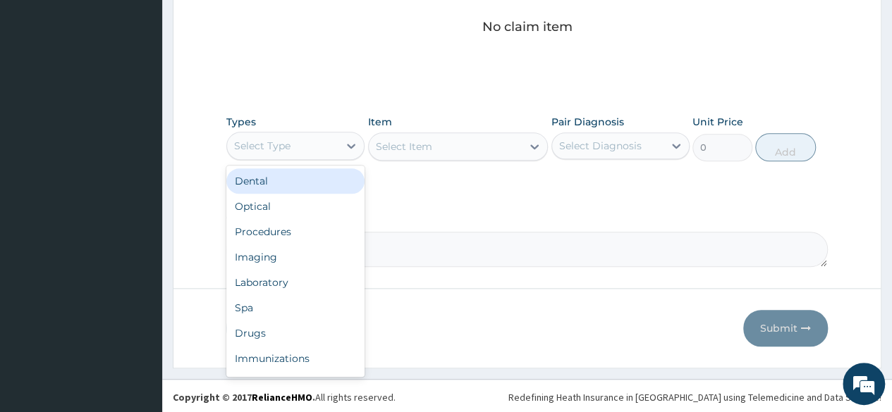
click at [283, 142] on div "Select Type" at bounding box center [262, 146] width 56 height 14
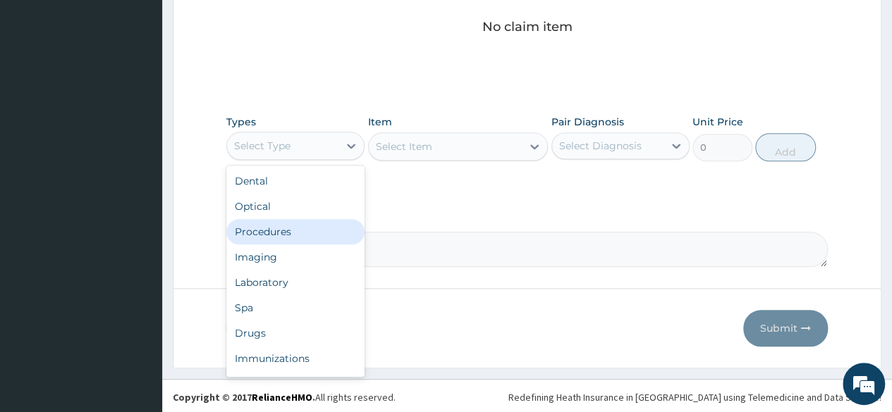
click at [287, 232] on div "Procedures" at bounding box center [295, 231] width 138 height 25
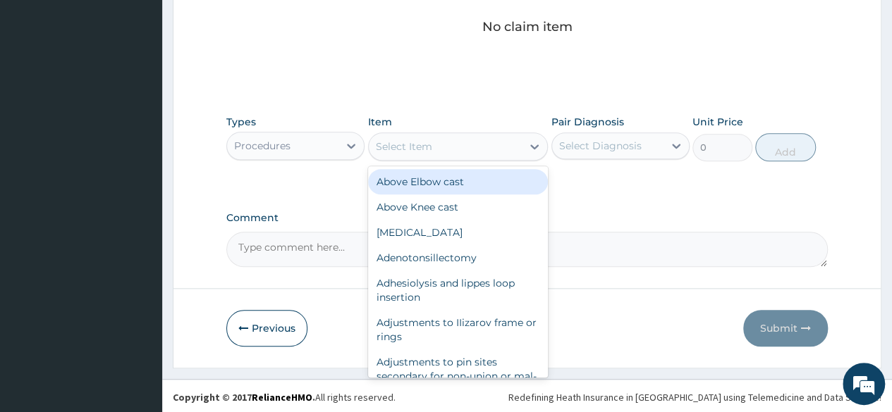
click at [412, 145] on div "Select Item" at bounding box center [404, 147] width 56 height 14
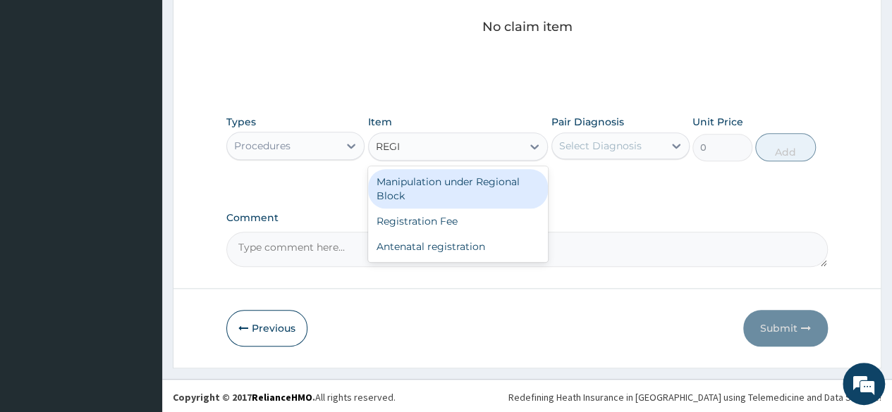
type input "REGIS"
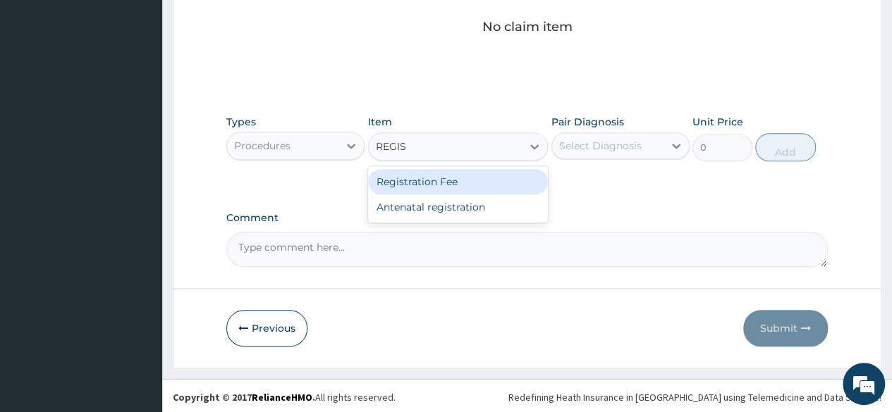
click at [419, 178] on div "Registration Fee" at bounding box center [458, 181] width 180 height 25
type input "2150"
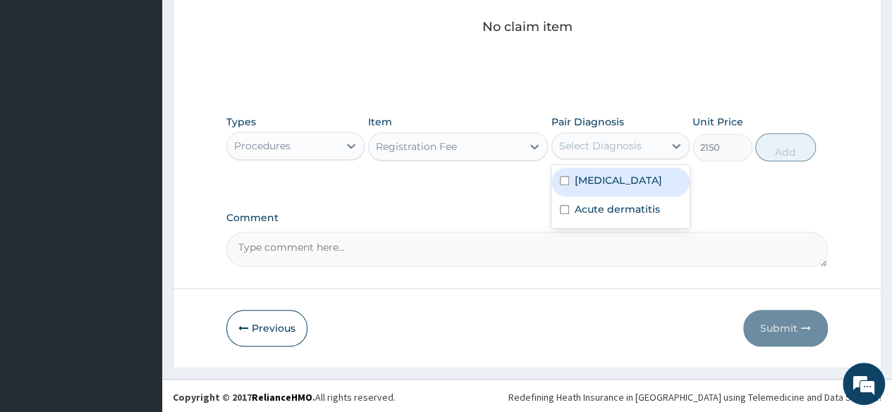
click at [597, 150] on div "Select Diagnosis" at bounding box center [600, 146] width 82 height 14
click at [593, 180] on label "Acute bronchitis" at bounding box center [618, 180] width 87 height 14
checkbox input "true"
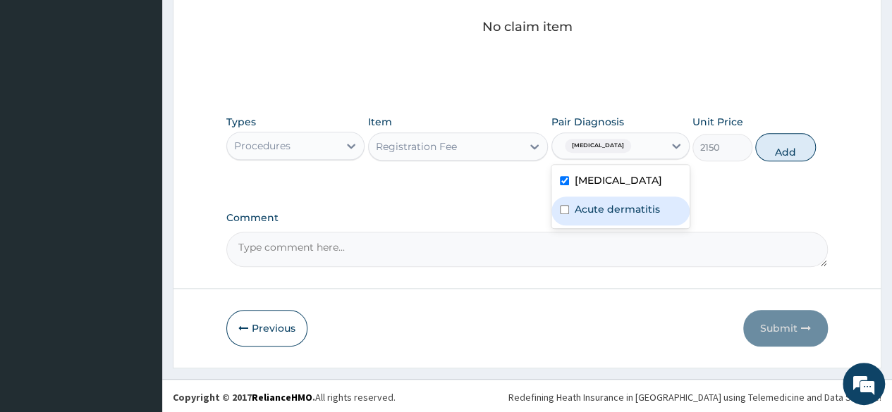
click at [588, 200] on div "Acute dermatitis" at bounding box center [620, 211] width 138 height 29
checkbox input "true"
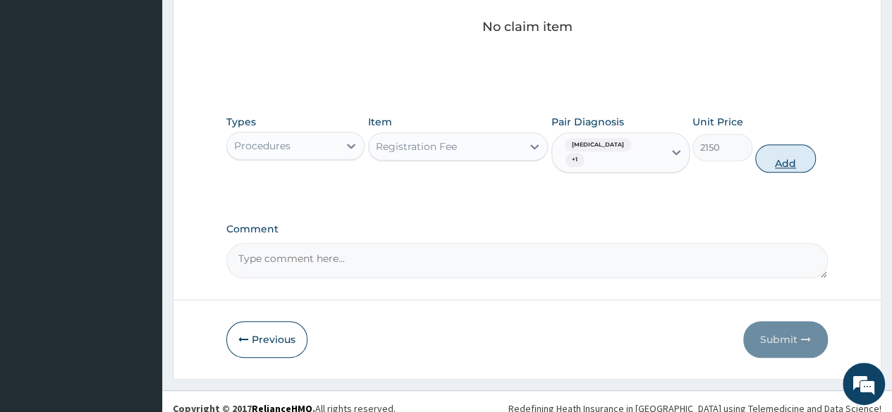
click at [788, 149] on button "Add" at bounding box center [785, 159] width 60 height 28
type input "0"
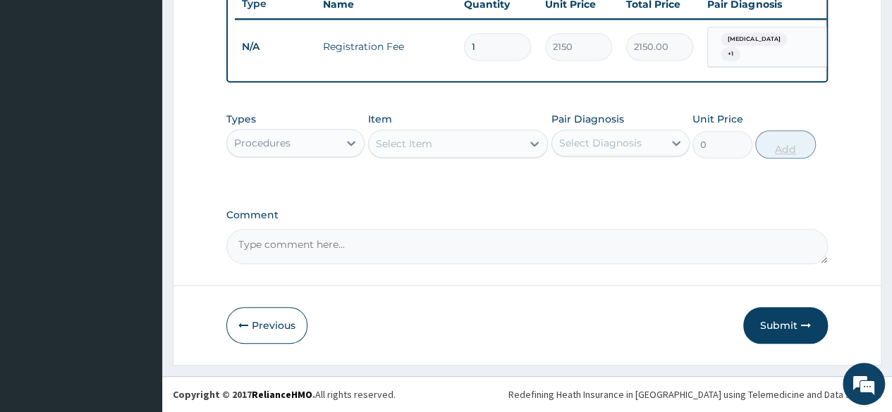
scroll to position [546, 0]
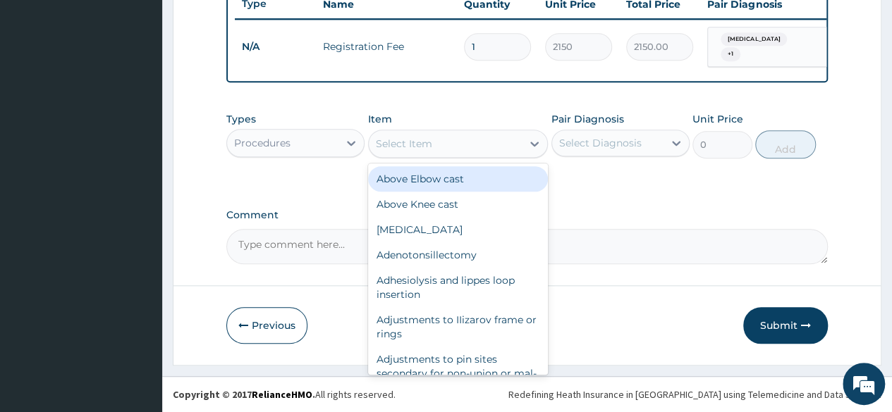
click at [423, 146] on div "Select Item" at bounding box center [404, 144] width 56 height 14
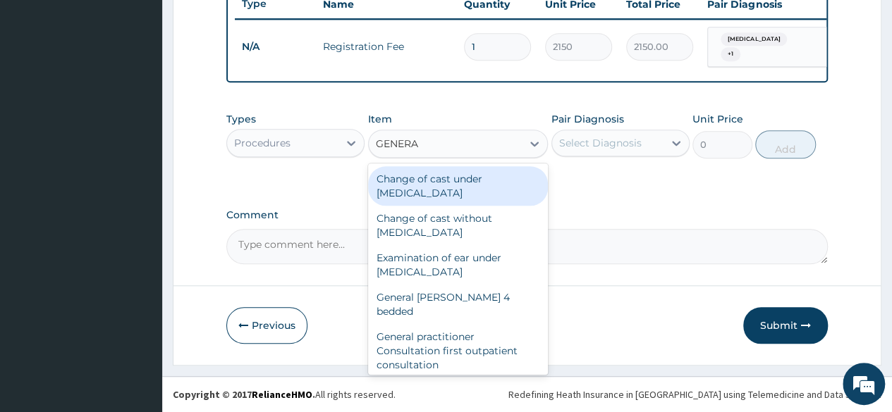
type input "GENERAL"
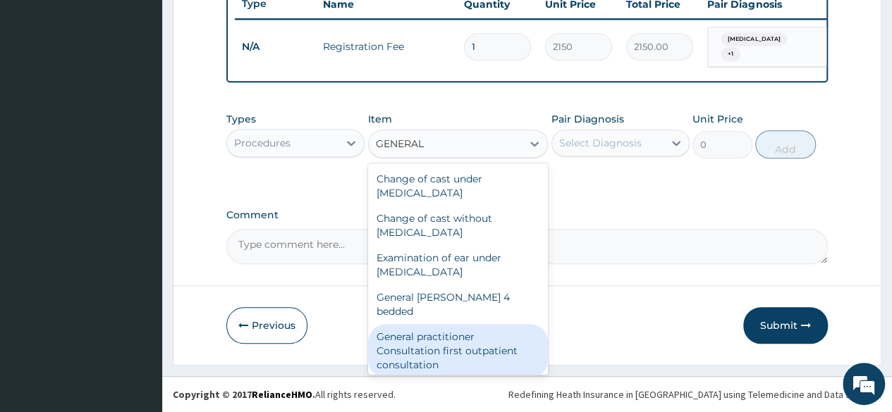
click at [460, 342] on div "General practitioner Consultation first outpatient consultation" at bounding box center [458, 351] width 180 height 54
type input "3547.5"
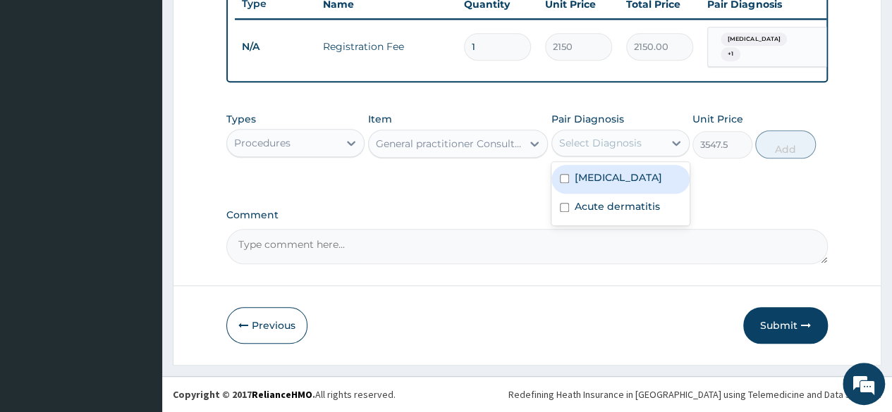
click at [609, 144] on div "Select Diagnosis" at bounding box center [600, 143] width 82 height 14
click at [601, 176] on label "Acute bronchitis" at bounding box center [618, 178] width 87 height 14
checkbox input "true"
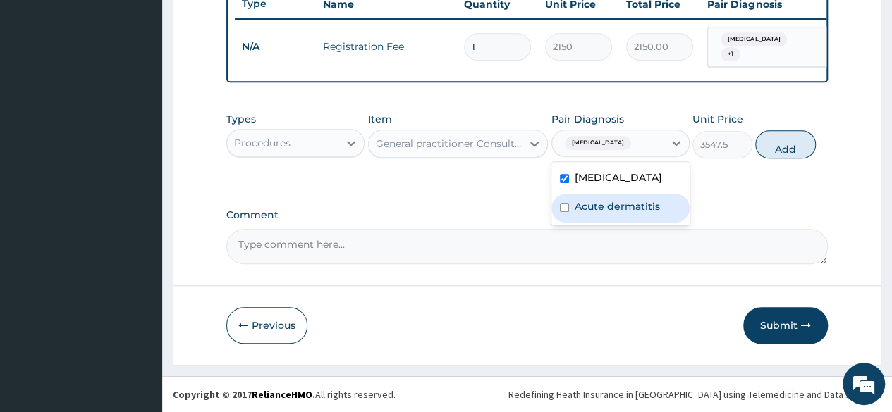
click at [612, 208] on label "Acute dermatitis" at bounding box center [617, 207] width 85 height 14
checkbox input "true"
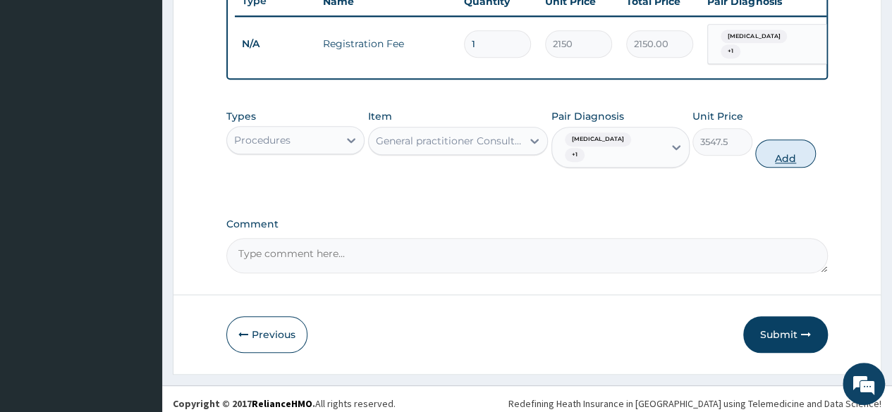
click at [789, 149] on button "Add" at bounding box center [785, 154] width 60 height 28
type input "0"
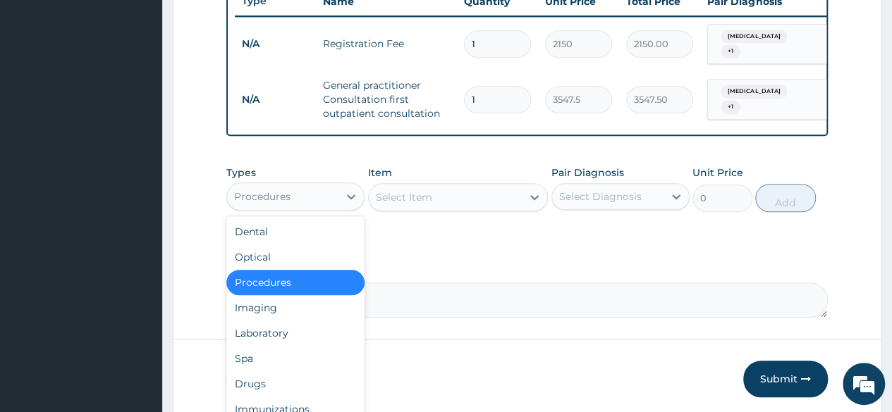
click at [290, 204] on div "Procedures" at bounding box center [262, 197] width 56 height 14
click at [264, 390] on div "Drugs" at bounding box center [295, 384] width 138 height 25
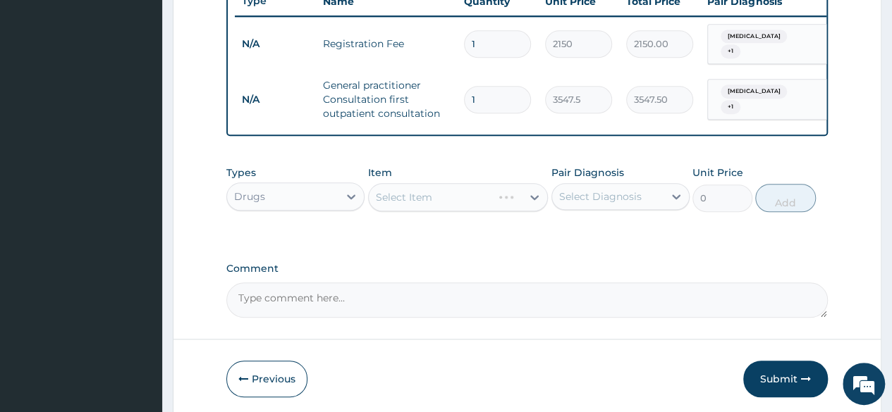
click at [402, 200] on div "Select Item" at bounding box center [458, 197] width 180 height 28
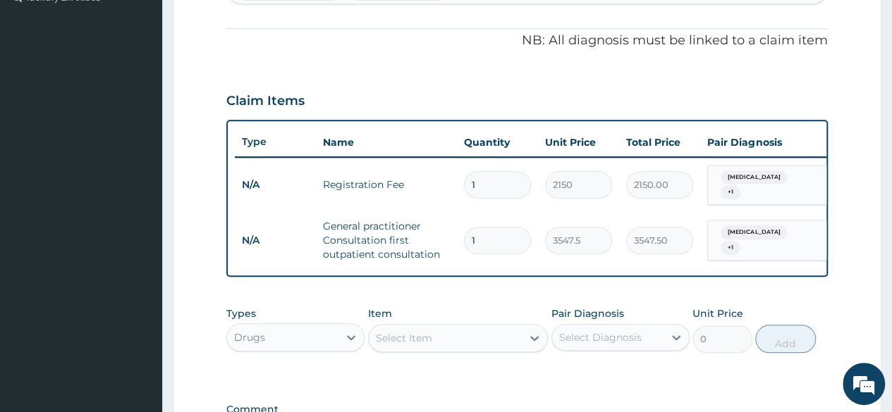
scroll to position [602, 0]
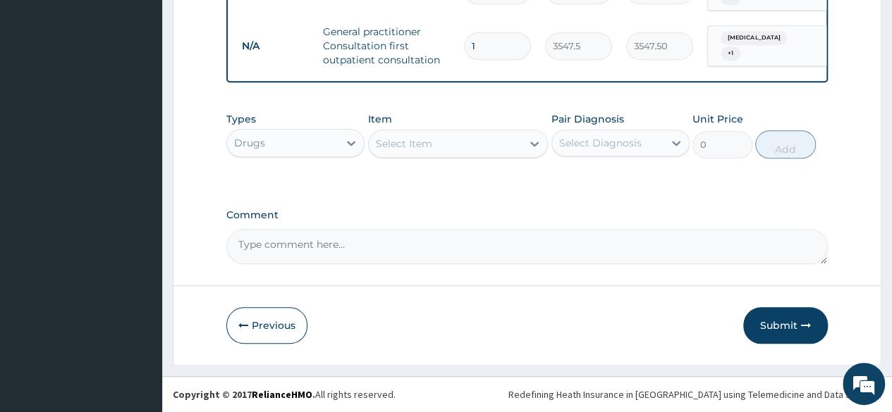
click at [406, 142] on div "Select Item" at bounding box center [404, 144] width 56 height 14
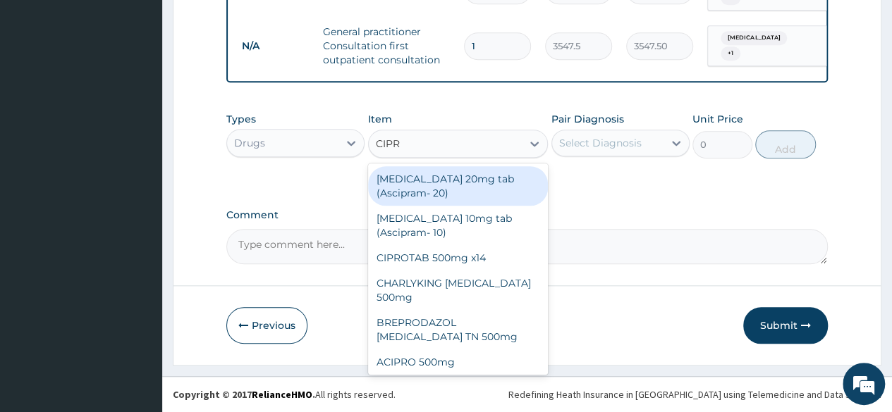
type input "CIPRO"
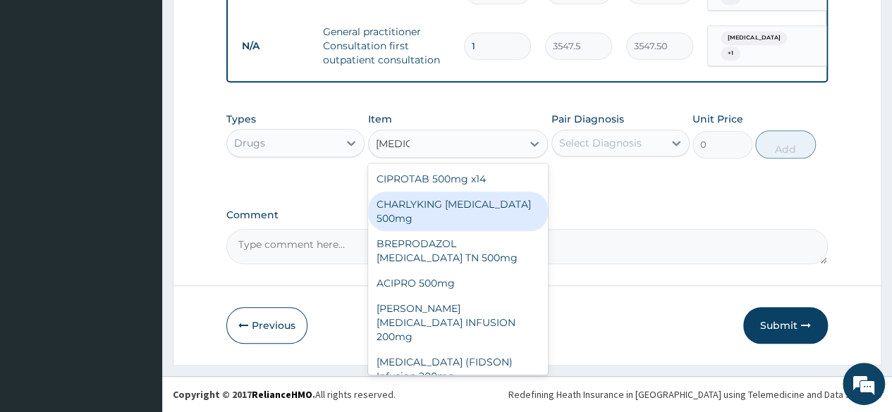
click at [427, 202] on div "CHARLYKING CIPROFLOXACIN 500mg" at bounding box center [458, 211] width 180 height 39
type input "177.375"
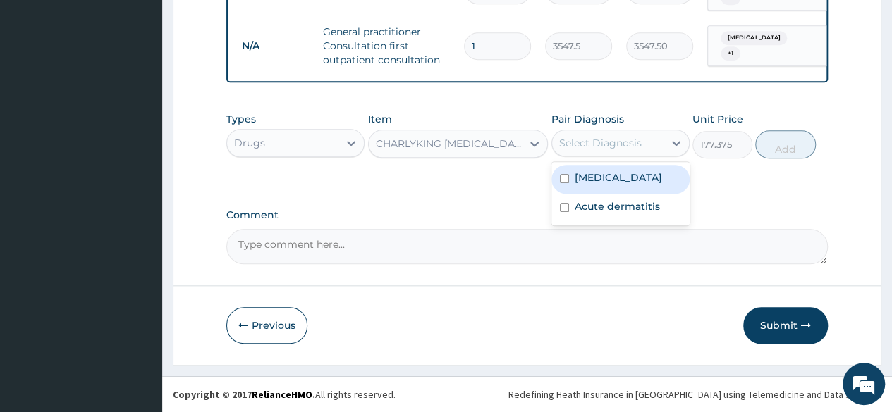
click at [590, 140] on div "Select Diagnosis" at bounding box center [600, 143] width 82 height 14
click at [605, 180] on label "Acute bronchitis" at bounding box center [618, 178] width 87 height 14
checkbox input "true"
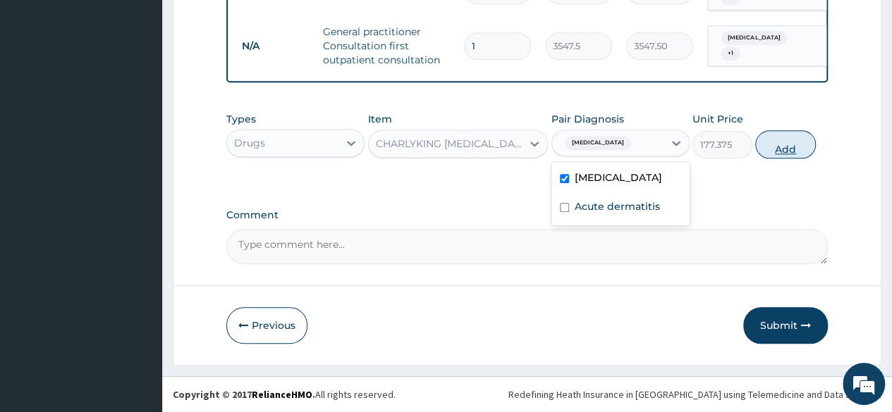
click at [784, 147] on button "Add" at bounding box center [785, 144] width 60 height 28
type input "0"
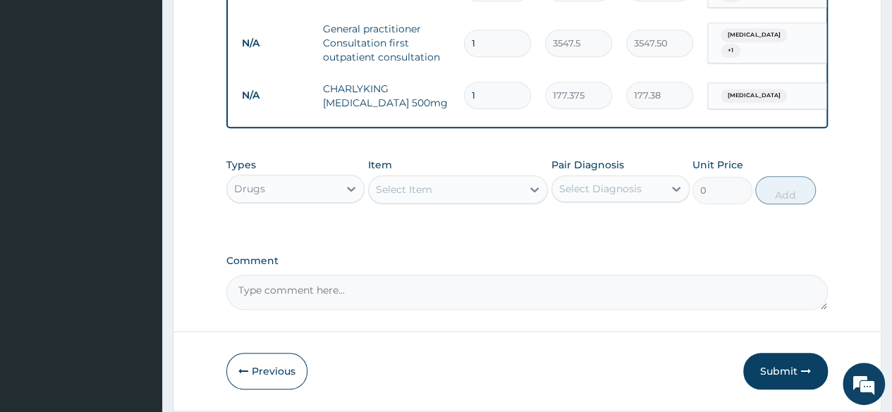
type input "10"
type input "1773.75"
type input "10"
click at [405, 195] on div "Select Item" at bounding box center [404, 190] width 56 height 14
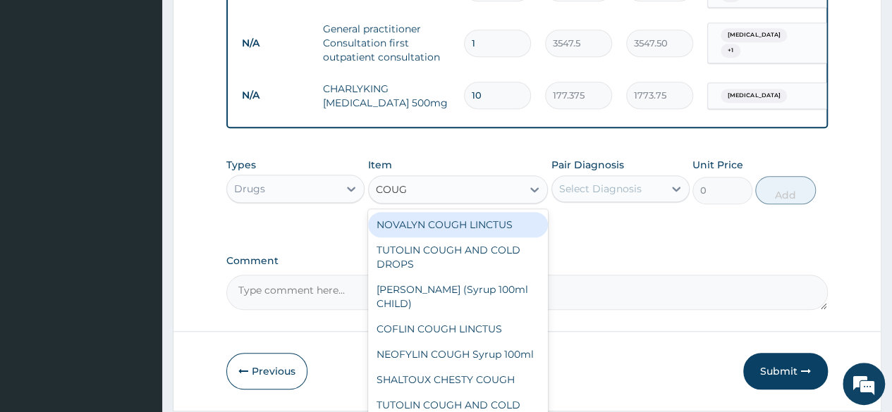
type input "COUGH"
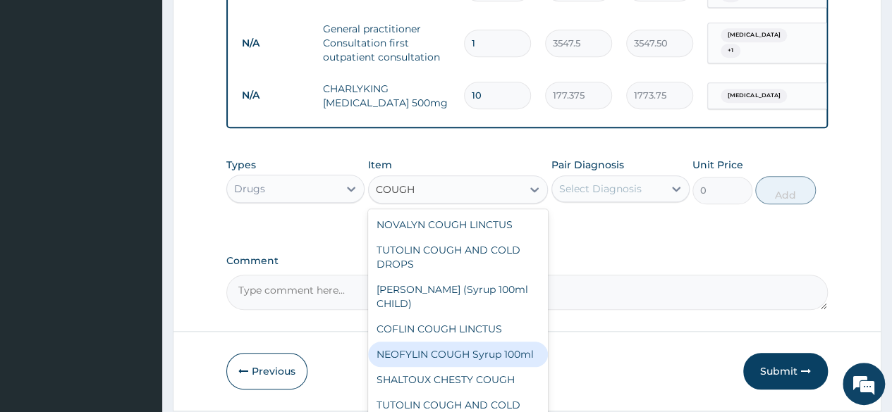
click at [430, 363] on div "NEOFYLIN COUGH Syrup 100ml" at bounding box center [458, 354] width 180 height 25
type input "1419"
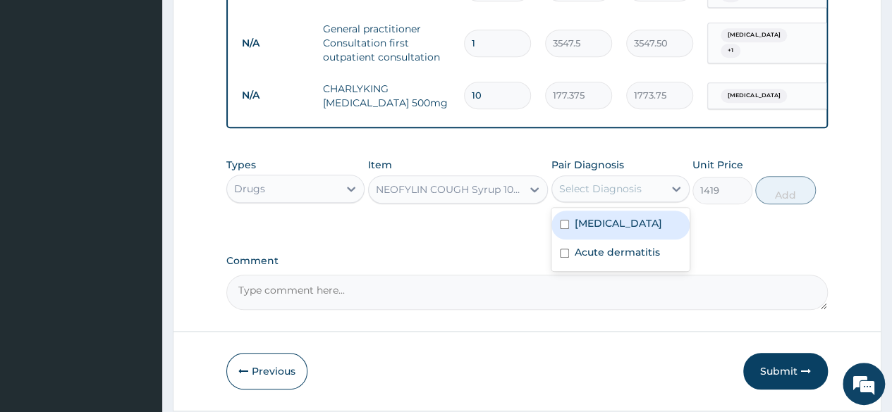
click at [622, 195] on div "Select Diagnosis" at bounding box center [600, 189] width 82 height 14
click at [620, 225] on label "Acute bronchitis" at bounding box center [618, 223] width 87 height 14
checkbox input "true"
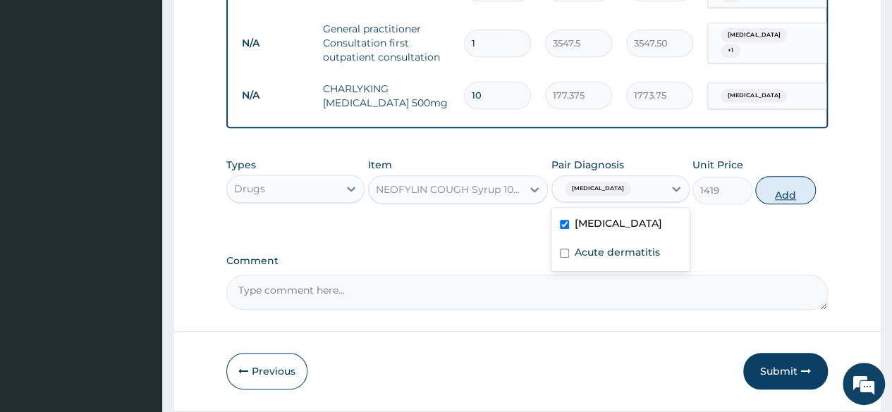
click at [781, 196] on button "Add" at bounding box center [785, 190] width 60 height 28
type input "0"
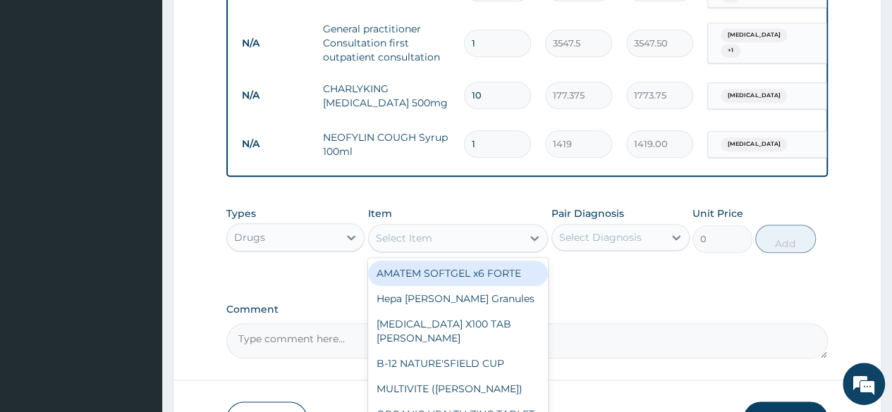
click at [409, 244] on div "Select Item" at bounding box center [404, 238] width 56 height 14
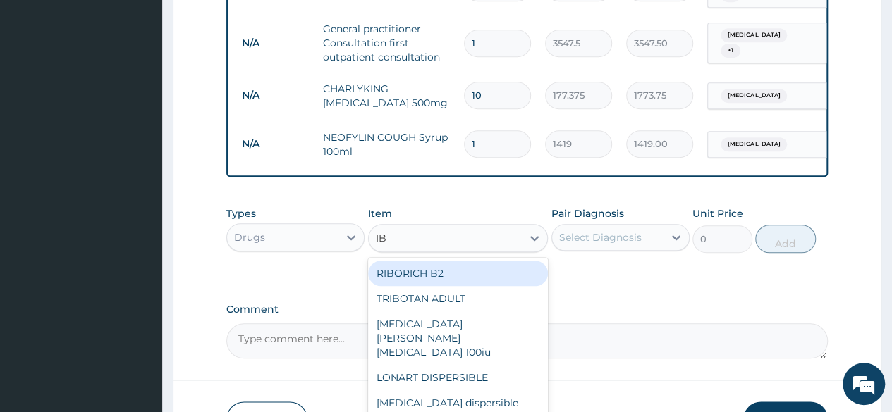
type input "IBU"
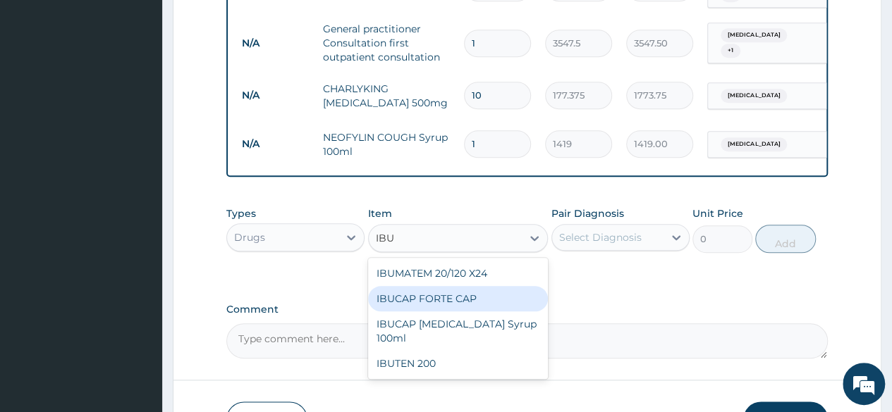
click at [431, 302] on div "IBUCAP FORTE CAP" at bounding box center [458, 298] width 180 height 25
type input "59.125"
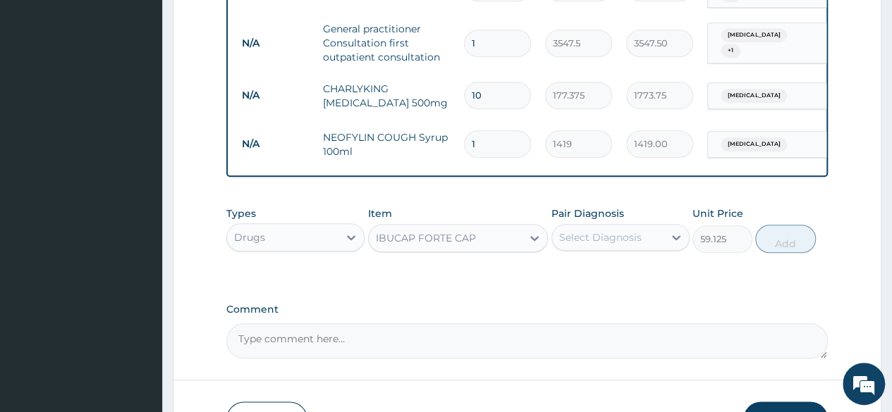
click at [613, 245] on div "Select Diagnosis" at bounding box center [600, 238] width 82 height 14
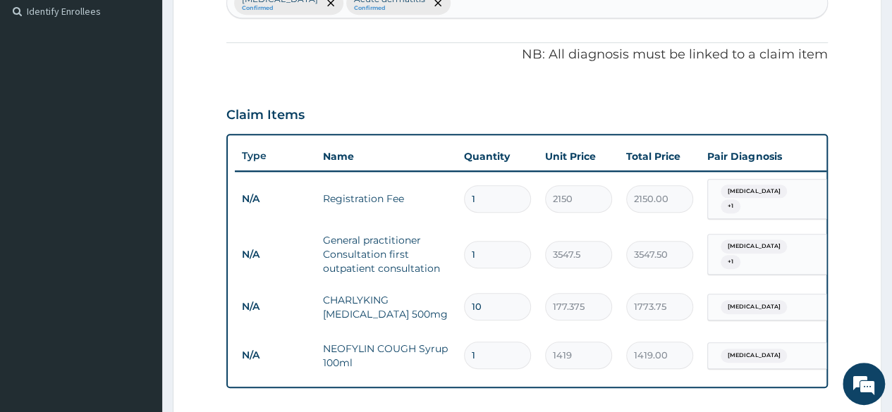
scroll to position [385, 0]
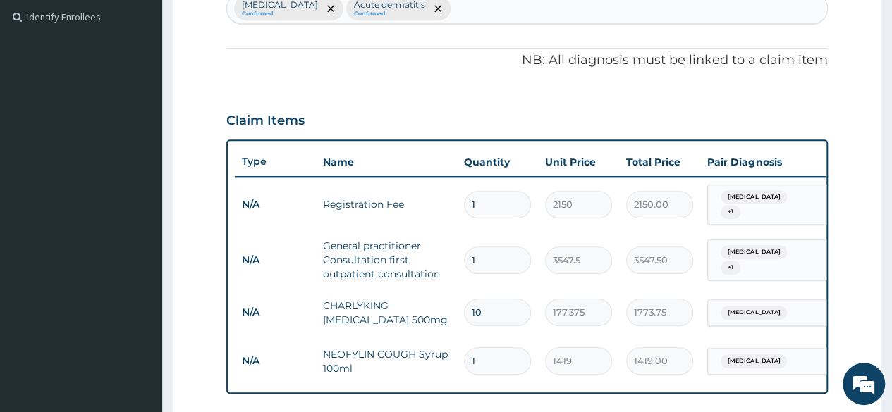
click at [463, 4] on div "Acute bronchitis Confirmed Acute dermatitis Confirmed" at bounding box center [527, 9] width 600 height 30
type input "MYAL"
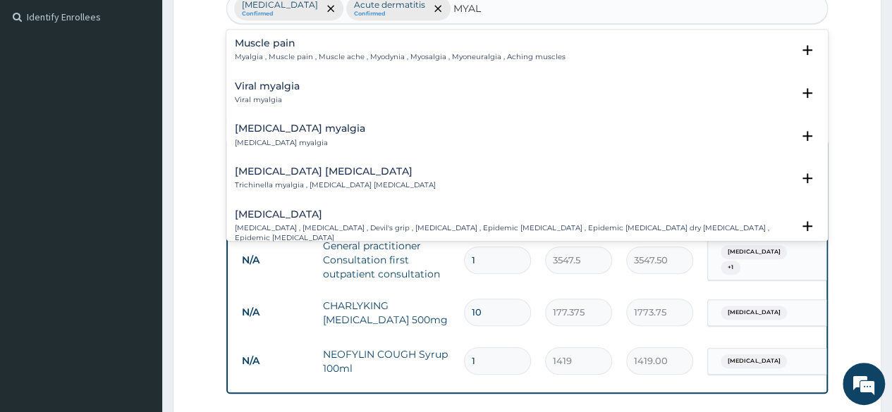
click at [250, 52] on p "Myalgia , Muscle pain , Muscle ache , Myodynia , Myosalgia , Myoneuralgia , Ach…" at bounding box center [400, 57] width 331 height 10
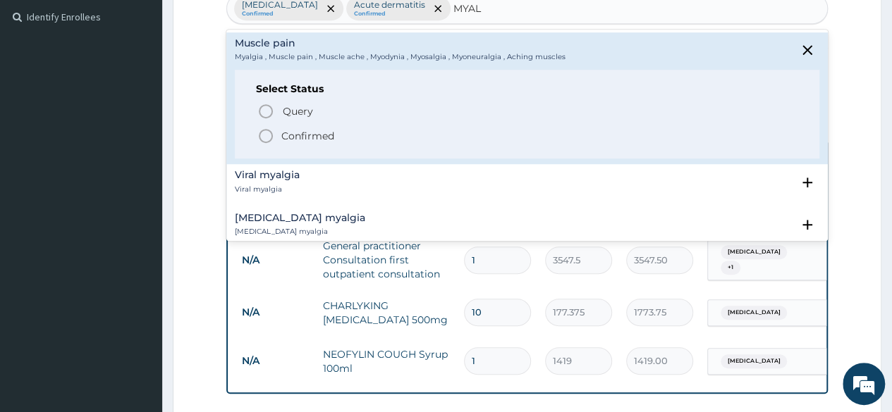
click at [295, 130] on p "Confirmed" at bounding box center [307, 136] width 53 height 14
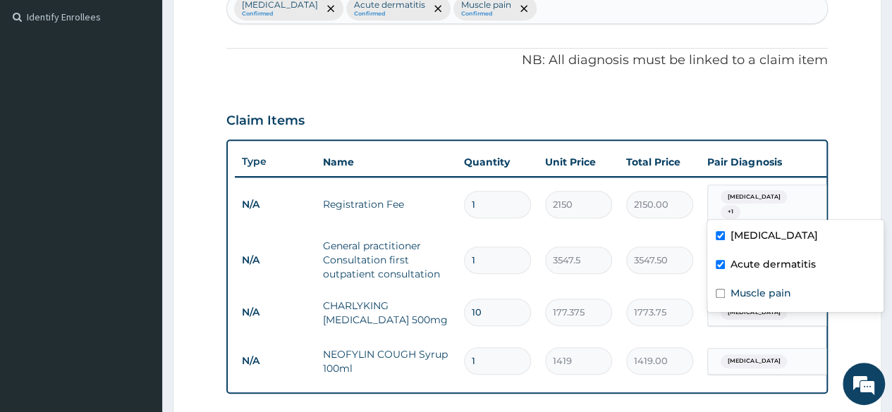
click at [778, 207] on div "Acute bronchitis + 1" at bounding box center [763, 205] width 96 height 34
click at [752, 293] on label "Muscle pain" at bounding box center [760, 293] width 61 height 14
checkbox input "true"
click at [760, 99] on div "Claim Items" at bounding box center [526, 117] width 601 height 37
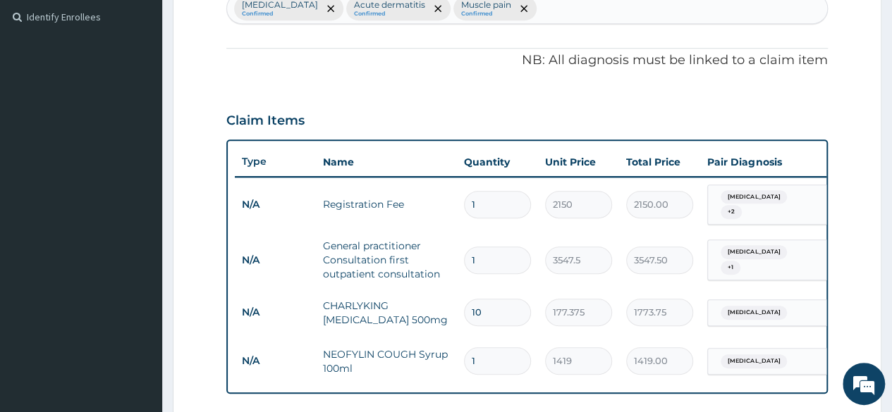
click at [765, 259] on span "Acute bronchitis" at bounding box center [754, 252] width 66 height 14
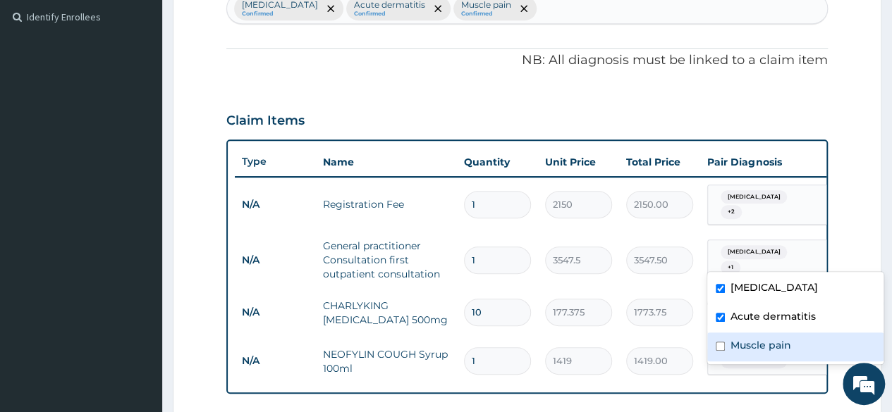
click at [745, 344] on label "Muscle pain" at bounding box center [760, 345] width 61 height 14
checkbox input "true"
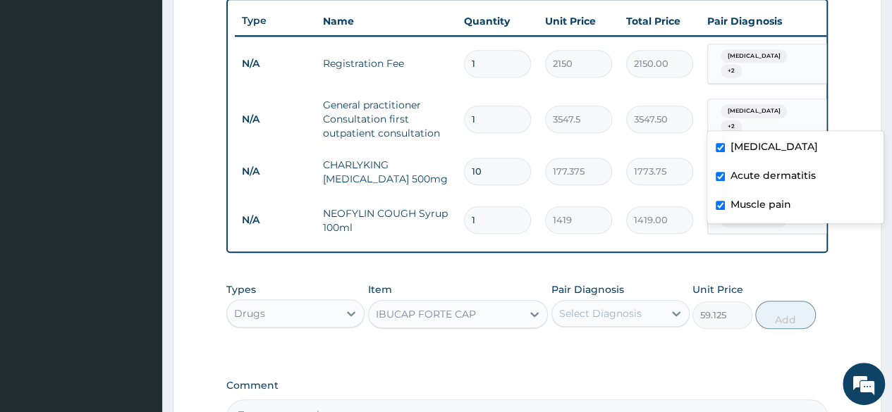
scroll to position [667, 0]
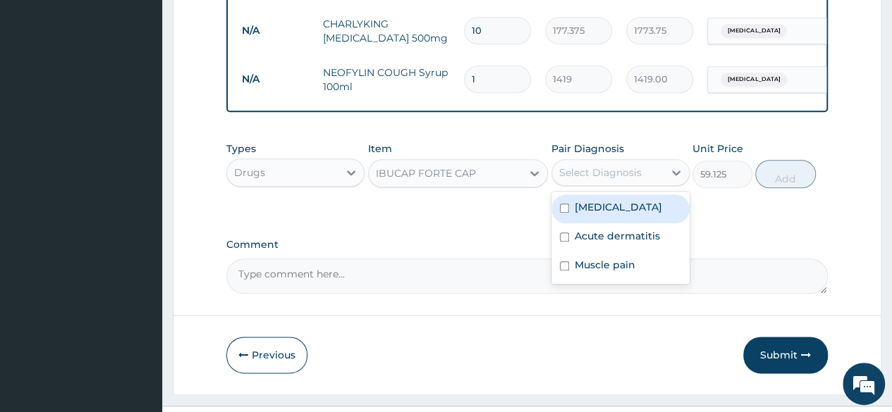
click at [591, 173] on div "Select Diagnosis" at bounding box center [600, 173] width 82 height 14
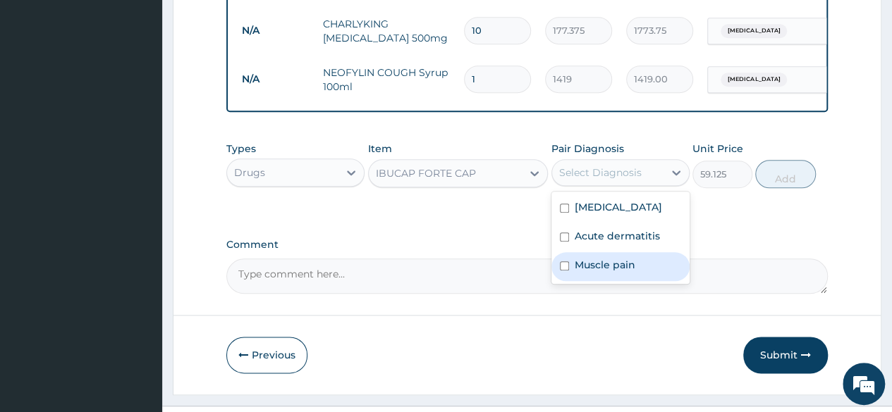
click at [610, 272] on label "Muscle pain" at bounding box center [605, 265] width 61 height 14
checkbox input "true"
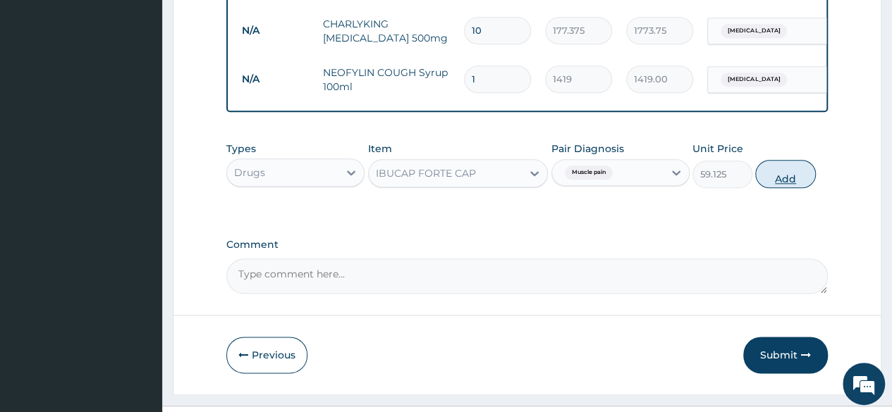
click at [782, 181] on button "Add" at bounding box center [785, 174] width 60 height 28
type input "0"
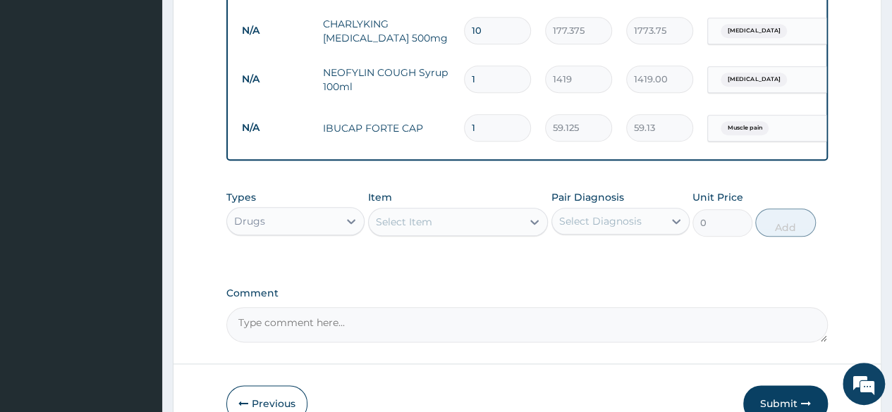
type input "18"
type input "1064.25"
type input "18"
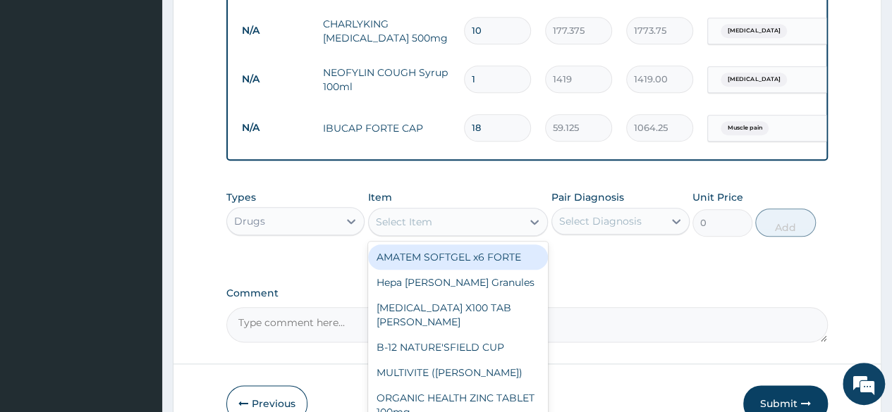
click at [430, 226] on div "Select Item" at bounding box center [404, 222] width 56 height 14
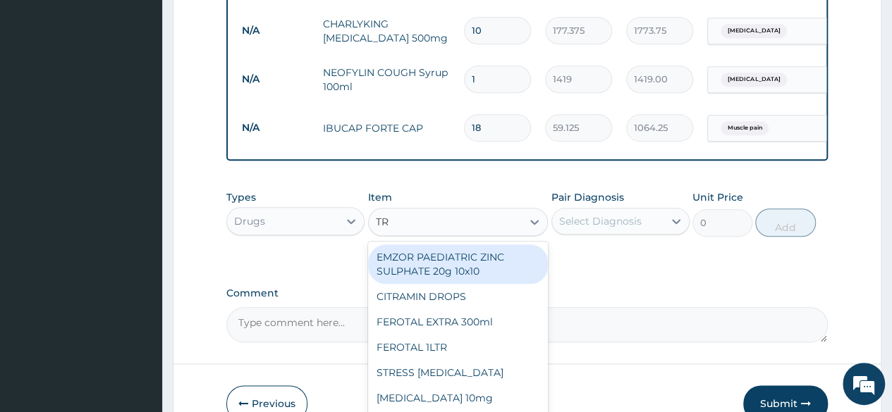
type input "TRI"
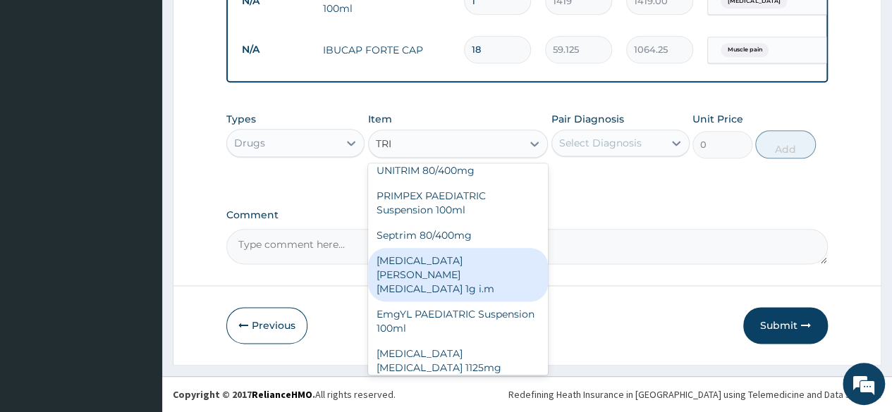
scroll to position [477, 0]
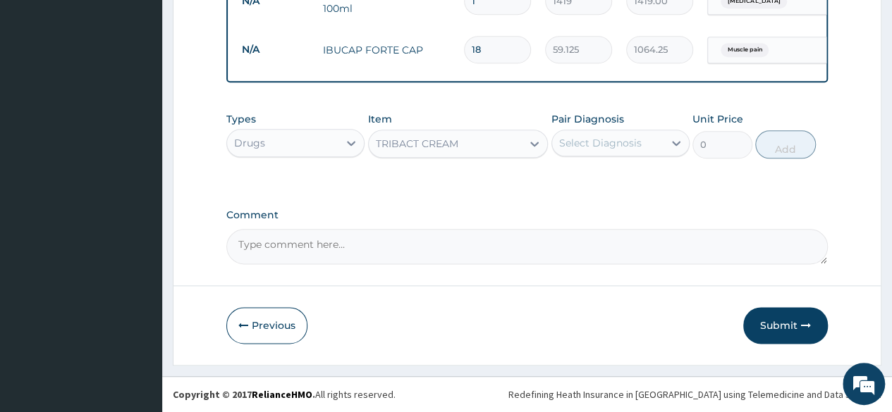
type input "946"
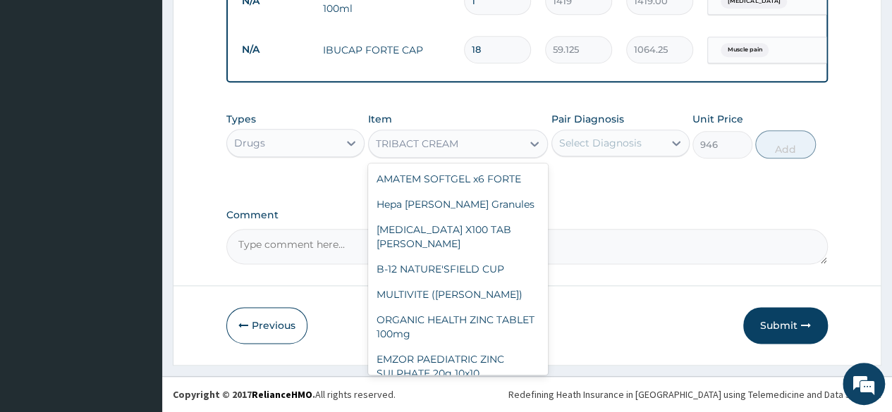
click at [441, 149] on div "TRIBACT CREAM" at bounding box center [417, 144] width 82 height 14
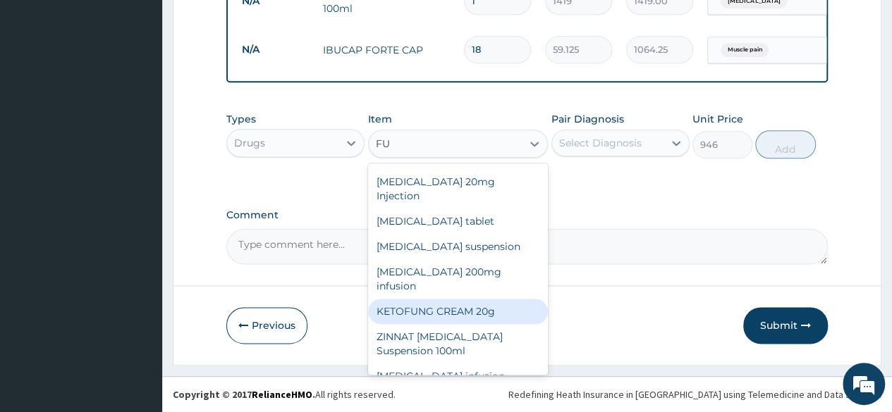
scroll to position [0, 0]
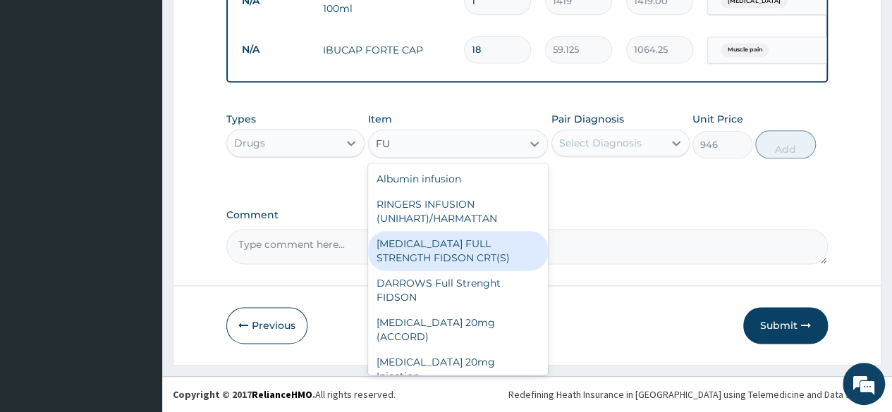
type input "F"
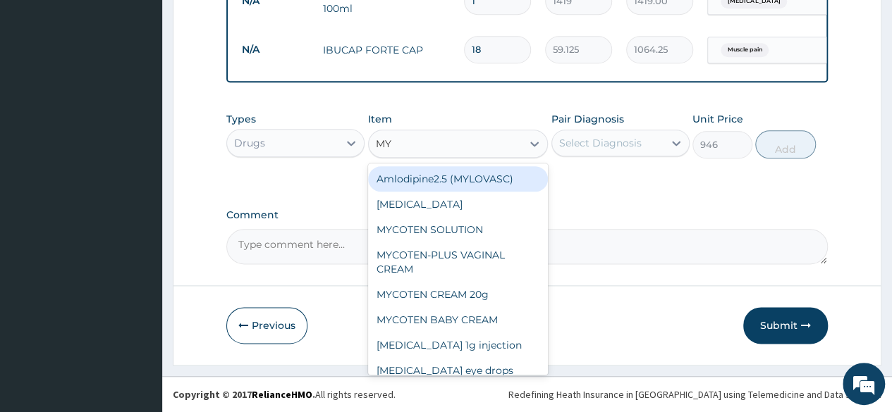
type input "MYC"
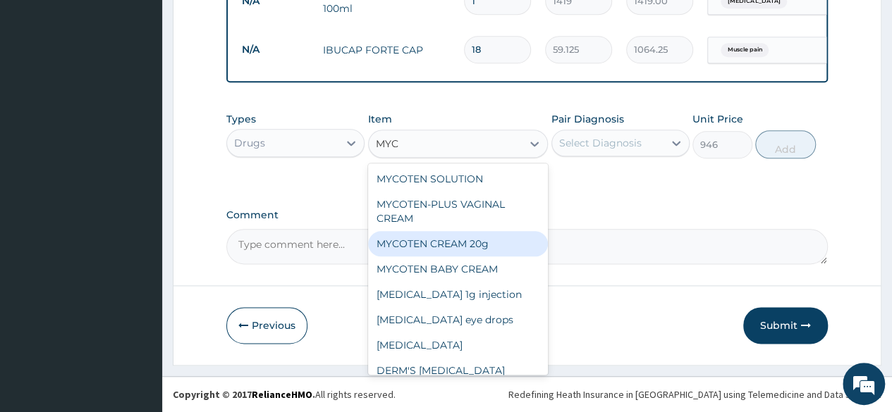
click at [441, 246] on div "MYCOTEN CREAM 20g" at bounding box center [458, 243] width 180 height 25
type input "1182.5"
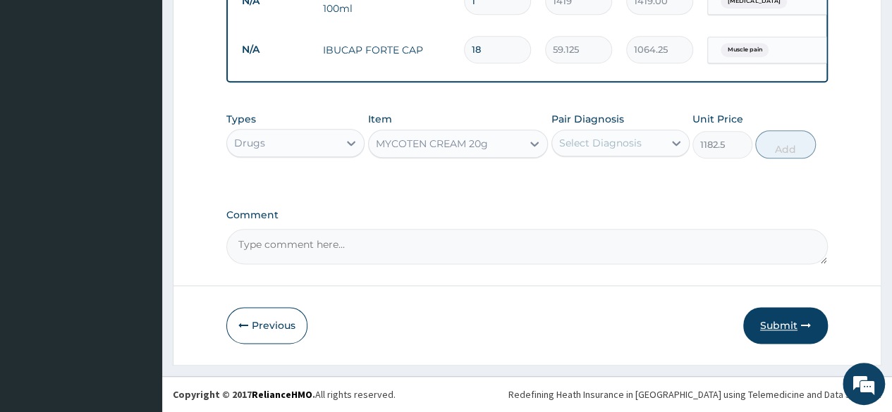
click at [783, 326] on button "Submit" at bounding box center [785, 325] width 85 height 37
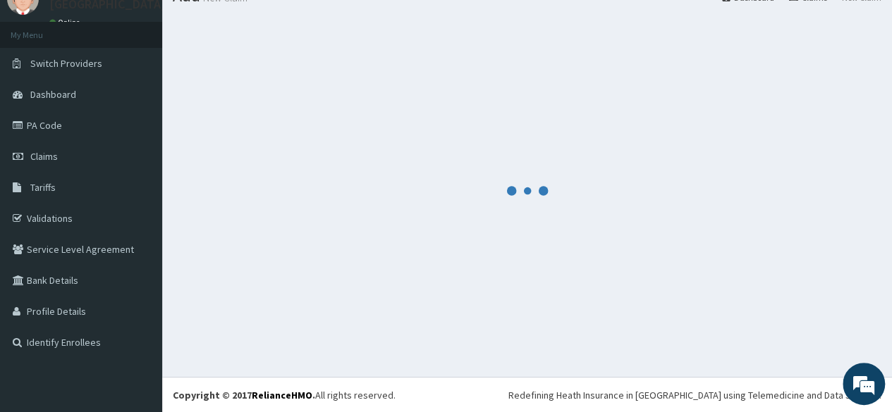
scroll to position [749, 0]
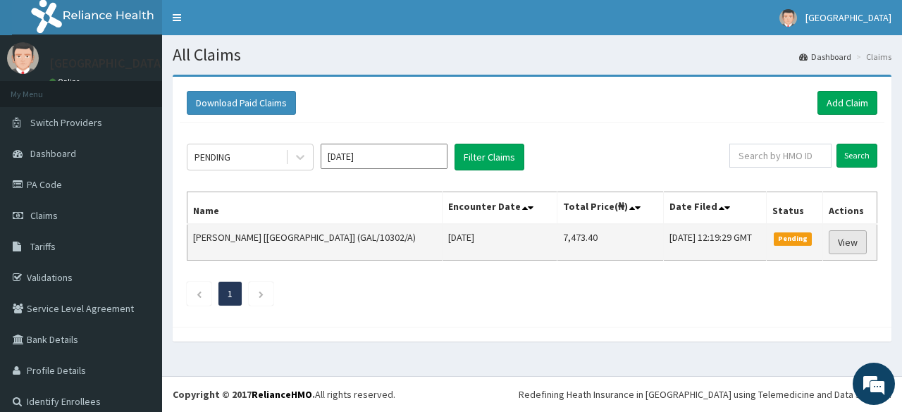
click at [832, 242] on link "View" at bounding box center [848, 243] width 38 height 24
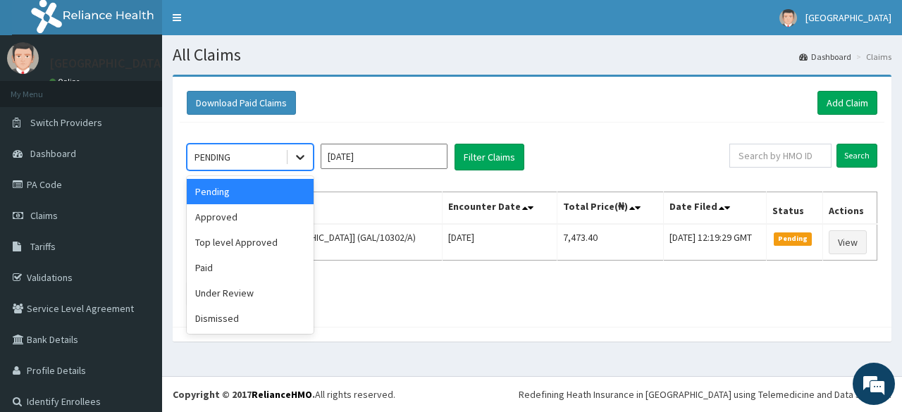
click at [302, 157] on icon at bounding box center [300, 158] width 8 height 5
click at [264, 216] on div "Approved" at bounding box center [250, 216] width 127 height 25
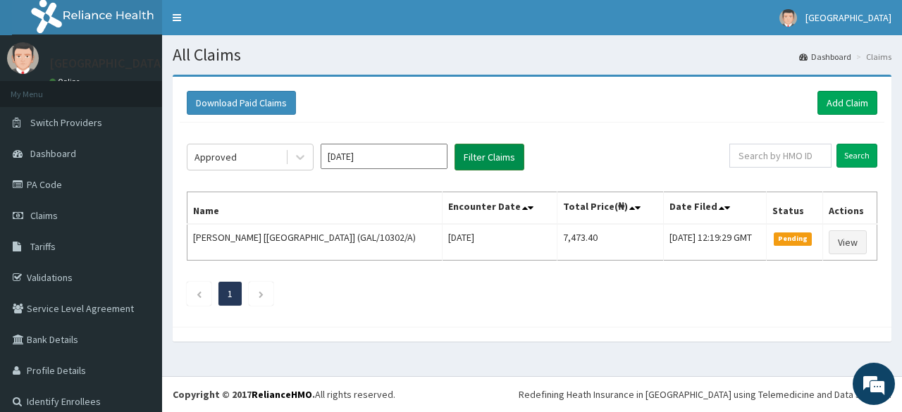
click at [497, 150] on button "Filter Claims" at bounding box center [490, 157] width 70 height 27
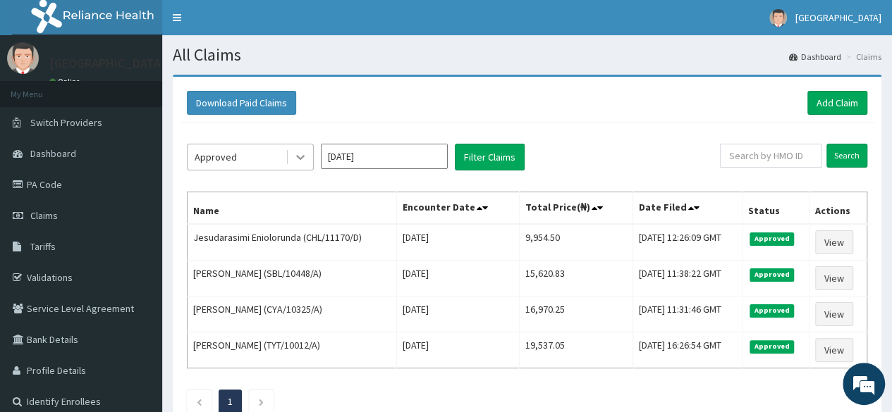
click at [302, 151] on icon at bounding box center [300, 157] width 14 height 14
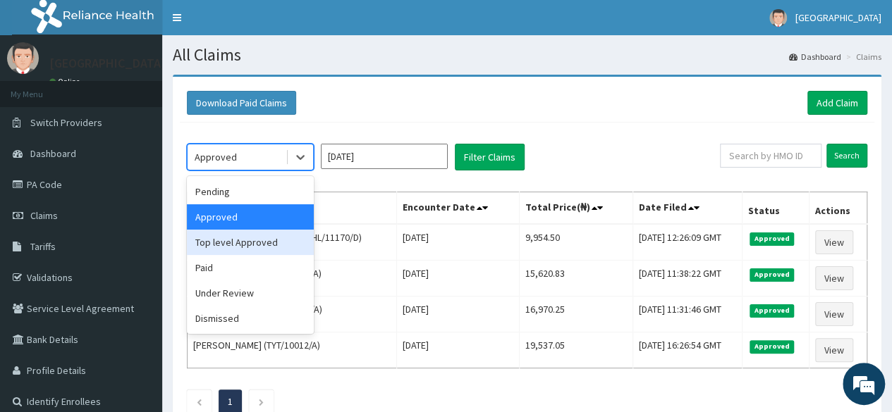
click at [255, 243] on div "Top level Approved" at bounding box center [250, 242] width 127 height 25
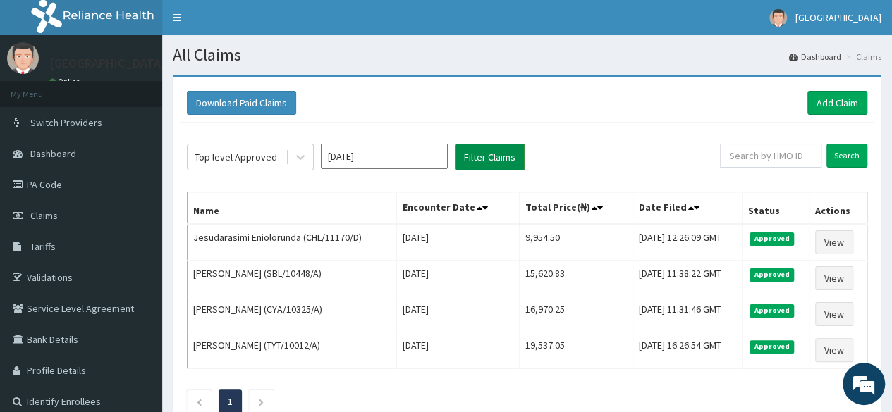
click at [477, 157] on button "Filter Claims" at bounding box center [490, 157] width 70 height 27
